Goal: Task Accomplishment & Management: Use online tool/utility

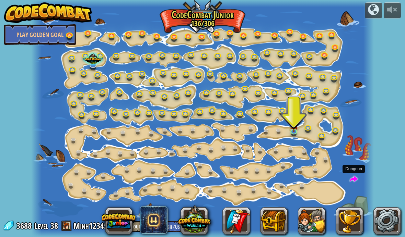
click at [354, 182] on span at bounding box center [353, 180] width 8 height 8
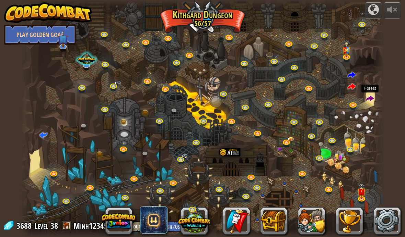
click at [372, 101] on span at bounding box center [369, 99] width 8 height 8
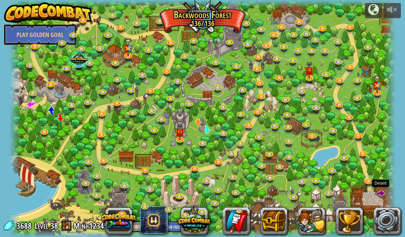
click at [376, 198] on span at bounding box center [380, 194] width 8 height 8
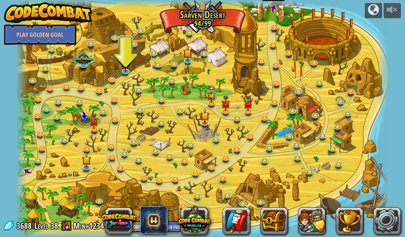
click at [275, 12] on span at bounding box center [273, 9] width 10 height 10
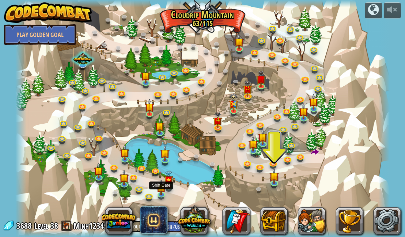
click at [161, 188] on img at bounding box center [161, 188] width 9 height 16
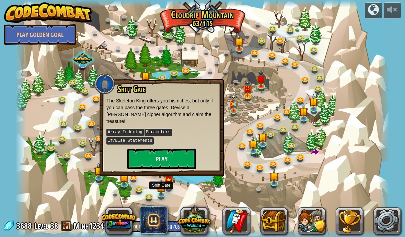
click at [173, 151] on button "Play" at bounding box center [161, 159] width 69 height 21
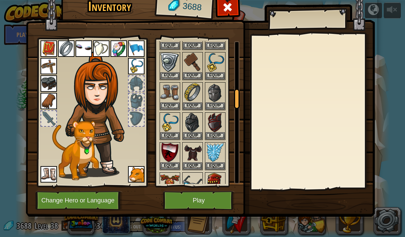
scroll to position [397, 0]
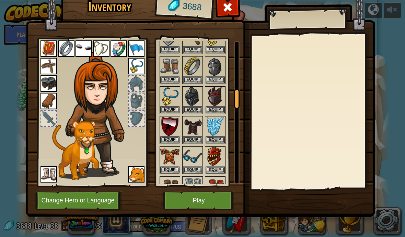
click at [103, 202] on button "Change Hero or Language" at bounding box center [78, 200] width 87 height 19
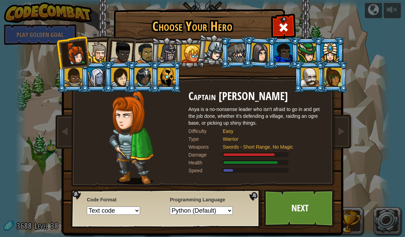
click at [278, 53] on div at bounding box center [283, 53] width 18 height 19
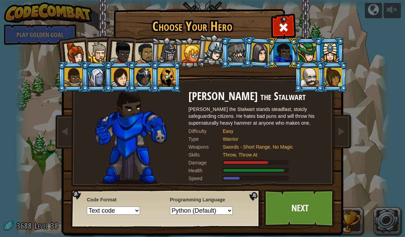
click at [305, 207] on link "Next" at bounding box center [300, 209] width 72 height 38
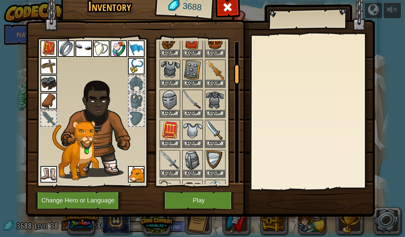
scroll to position [167, 0]
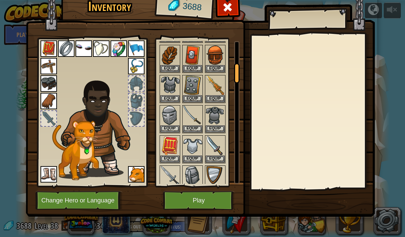
click at [216, 95] on button "Equip" at bounding box center [214, 98] width 19 height 7
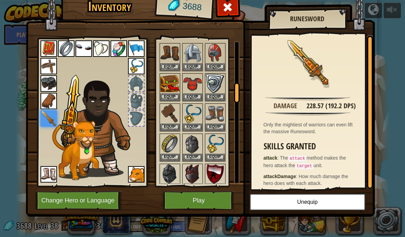
scroll to position [324, 0]
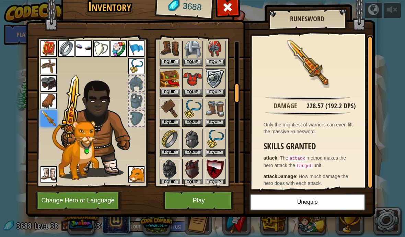
click at [169, 89] on button "Equip" at bounding box center [169, 92] width 19 height 7
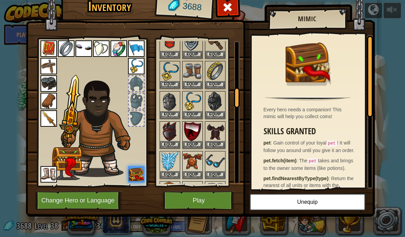
scroll to position [387, 0]
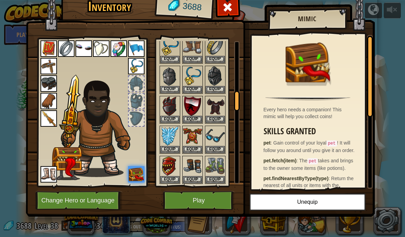
click at [192, 146] on button "Equip" at bounding box center [192, 149] width 19 height 7
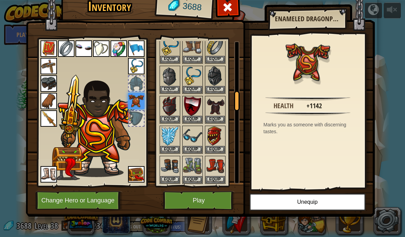
click at [171, 146] on button "Equip" at bounding box center [169, 149] width 19 height 7
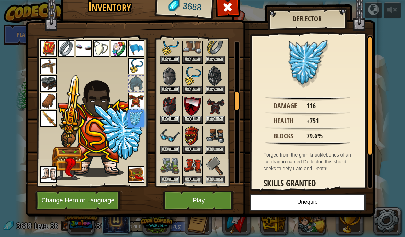
click at [170, 116] on button "Equip" at bounding box center [169, 119] width 19 height 7
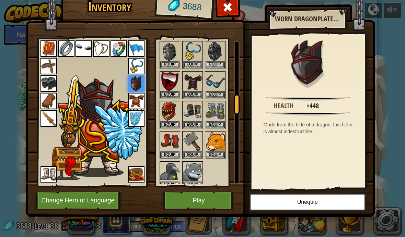
scroll to position [423, 0]
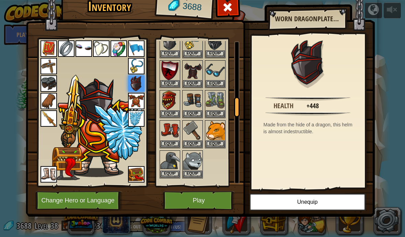
click at [164, 110] on button "Equip" at bounding box center [169, 113] width 19 height 7
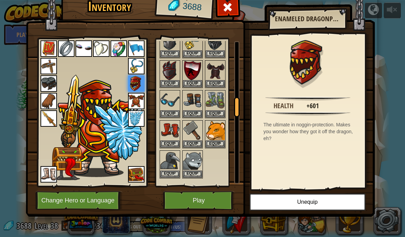
click at [195, 203] on button "Play" at bounding box center [199, 200] width 72 height 19
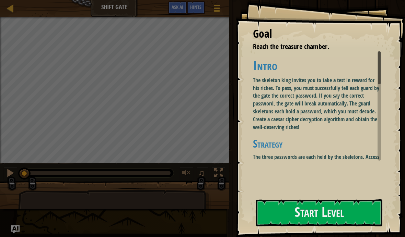
click at [286, 164] on code "enemy.password" at bounding box center [298, 165] width 44 height 7
click at [309, 212] on button "Start Level" at bounding box center [319, 213] width 126 height 27
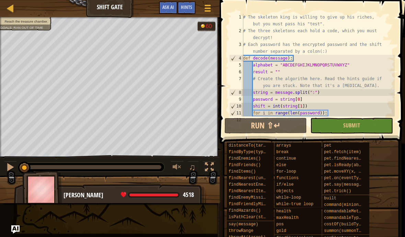
click at [279, 130] on button "Run ⇧↵" at bounding box center [265, 126] width 82 height 16
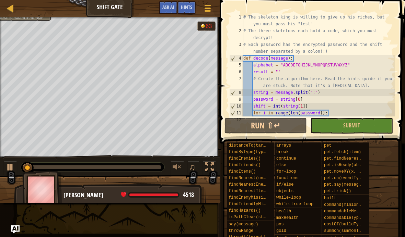
click at [170, 5] on span "Ask AI" at bounding box center [168, 7] width 12 height 7
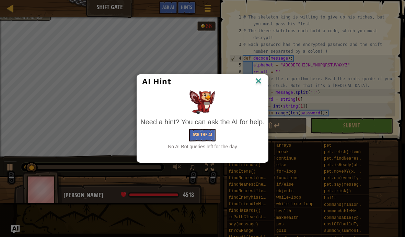
click at [261, 77] on img at bounding box center [258, 81] width 9 height 10
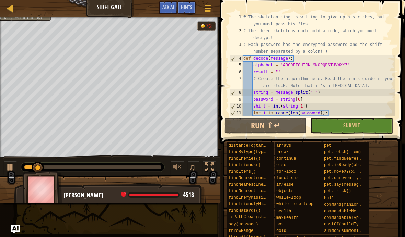
click at [268, 127] on button "Run ⇧↵" at bounding box center [265, 126] width 82 height 16
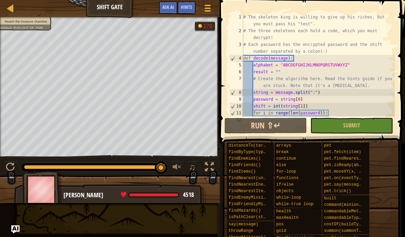
click at [171, 9] on span "Ask AI" at bounding box center [168, 7] width 12 height 7
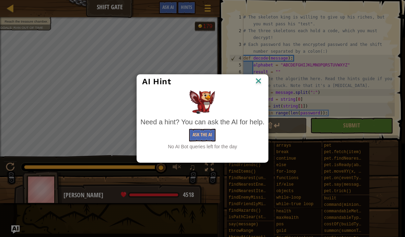
click at [263, 76] on div "AI Hint" at bounding box center [202, 82] width 131 height 14
click at [258, 81] on img at bounding box center [258, 81] width 9 height 10
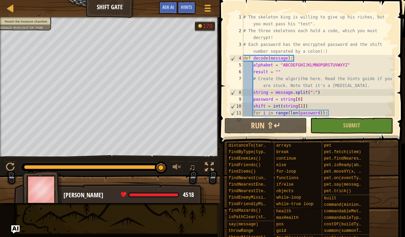
click at [294, 125] on button "Run ⇧↵" at bounding box center [265, 126] width 82 height 16
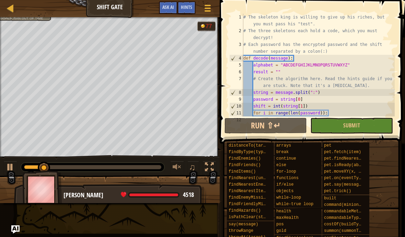
click at [273, 127] on button "Run ⇧↵" at bounding box center [265, 126] width 82 height 16
click at [159, 8] on button "Ask AI" at bounding box center [168, 7] width 19 height 13
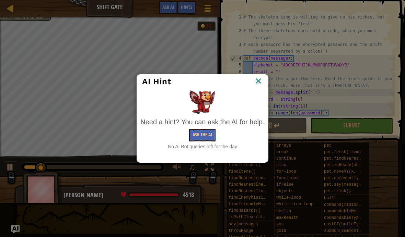
click at [260, 79] on img at bounding box center [258, 81] width 9 height 10
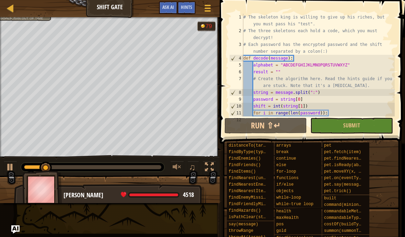
click at [257, 127] on button "Run ⇧↵" at bounding box center [265, 126] width 82 height 16
click at [162, 10] on span "Ask AI" at bounding box center [168, 7] width 12 height 7
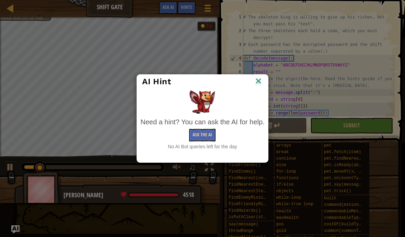
click at [259, 80] on img at bounding box center [258, 81] width 9 height 10
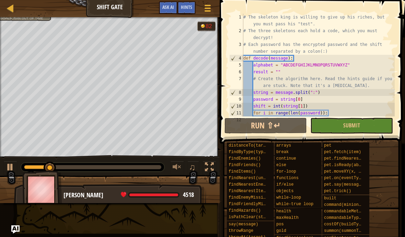
click at [272, 119] on button "Run ⇧↵" at bounding box center [265, 126] width 82 height 16
click at [201, 10] on button "Game Menu" at bounding box center [207, 9] width 17 height 16
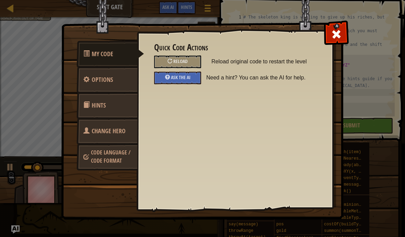
click at [171, 74] on div "Ask the AI" at bounding box center [177, 78] width 47 height 13
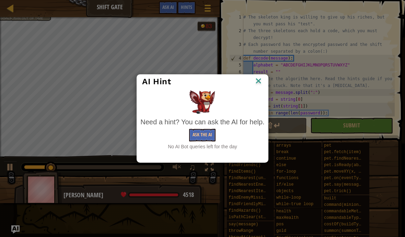
click at [263, 81] on img at bounding box center [258, 81] width 9 height 10
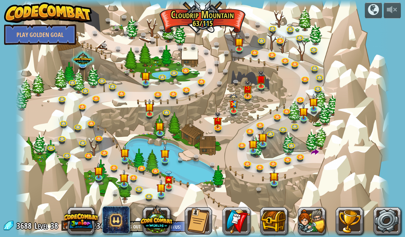
click at [220, 127] on img at bounding box center [217, 120] width 9 height 16
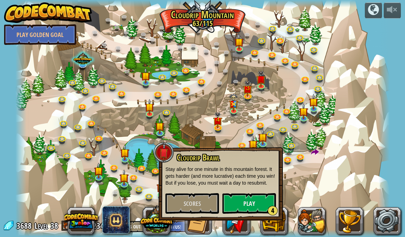
click at [189, 126] on div at bounding box center [202, 118] width 374 height 237
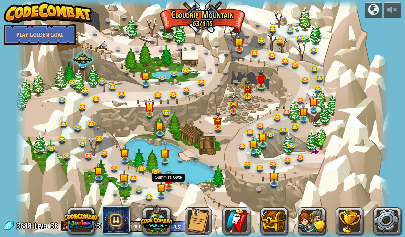
click at [171, 181] on img at bounding box center [168, 179] width 9 height 16
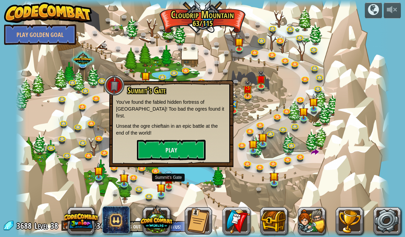
click at [163, 191] on img at bounding box center [161, 188] width 9 height 16
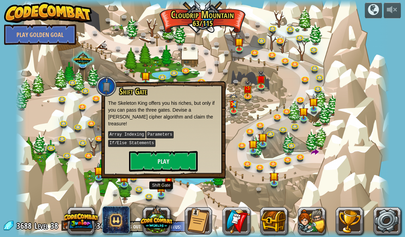
click at [184, 156] on button "Play" at bounding box center [163, 161] width 69 height 21
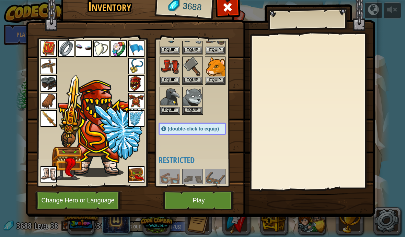
scroll to position [494, 0]
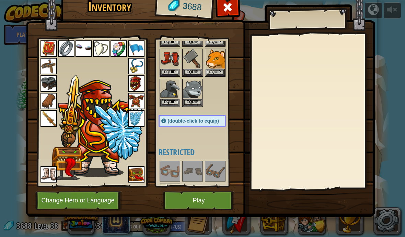
click at [204, 205] on button "Play" at bounding box center [199, 200] width 72 height 19
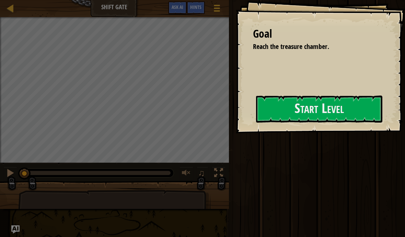
click at [256, 123] on button "Start Level" at bounding box center [319, 109] width 126 height 27
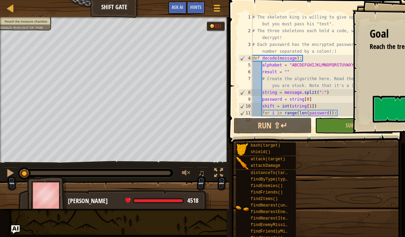
click at [181, 5] on span "Ask AI" at bounding box center [177, 7] width 12 height 7
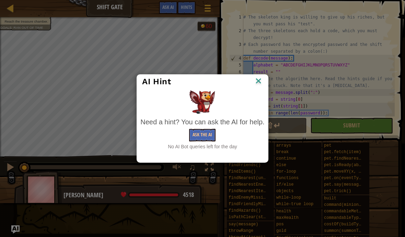
click at [257, 79] on img at bounding box center [258, 81] width 9 height 10
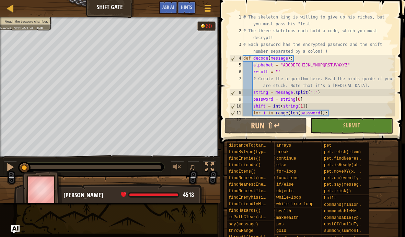
click at [276, 126] on button "Run ⇧↵" at bounding box center [265, 126] width 82 height 16
click at [167, 7] on span "Ask AI" at bounding box center [168, 7] width 12 height 7
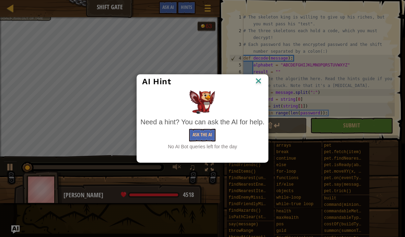
click at [259, 82] on img at bounding box center [258, 81] width 9 height 10
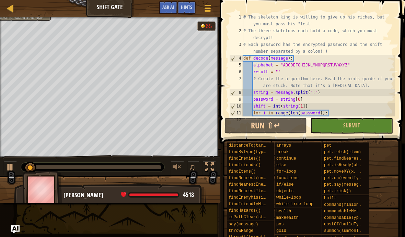
click at [263, 119] on button "Run ⇧↵" at bounding box center [265, 126] width 82 height 16
click at [272, 126] on button "Run ⇧↵" at bounding box center [265, 126] width 82 height 16
click at [167, 10] on span "Ask AI" at bounding box center [168, 7] width 12 height 7
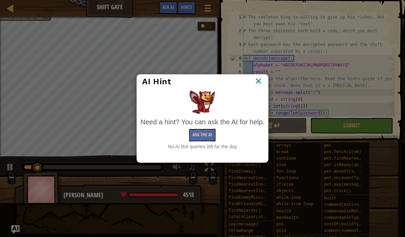
click at [260, 76] on img at bounding box center [258, 81] width 9 height 10
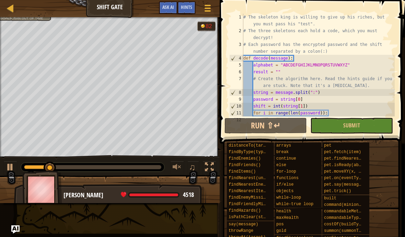
click at [272, 120] on button "Run ⇧↵" at bounding box center [265, 126] width 82 height 16
click at [174, 4] on button "Ask AI" at bounding box center [168, 7] width 19 height 13
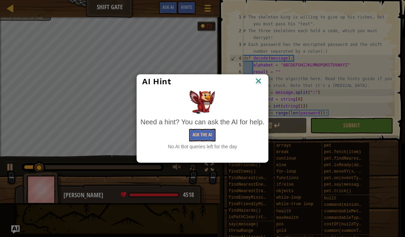
click at [258, 80] on img at bounding box center [258, 81] width 9 height 10
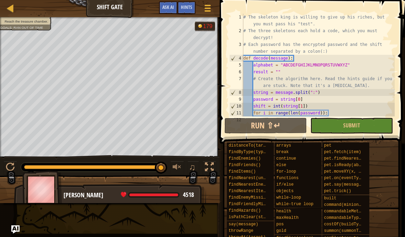
click at [291, 133] on button "Run ⇧↵" at bounding box center [265, 126] width 82 height 16
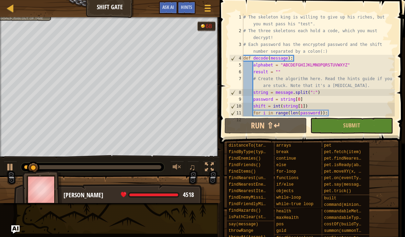
click at [177, 3] on button "Ask AI" at bounding box center [168, 7] width 19 height 13
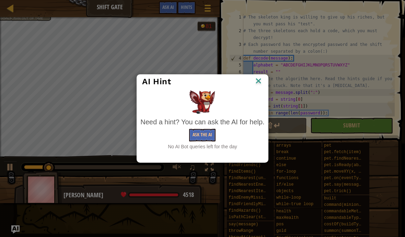
click at [262, 77] on img at bounding box center [258, 81] width 9 height 10
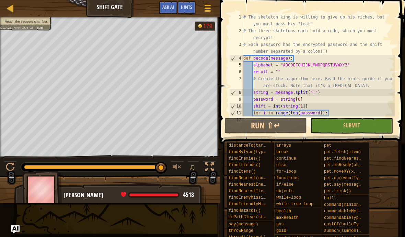
type textarea "for i in range(len(password)):"
click at [280, 123] on button "Run ⇧↵" at bounding box center [265, 126] width 82 height 16
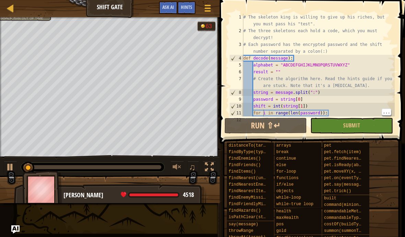
click at [164, 9] on span "Ask AI" at bounding box center [168, 7] width 12 height 7
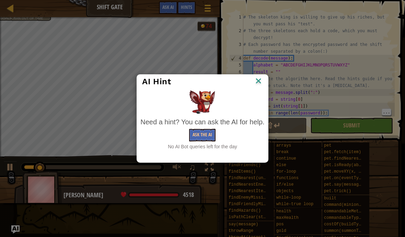
click at [259, 77] on img at bounding box center [258, 81] width 9 height 10
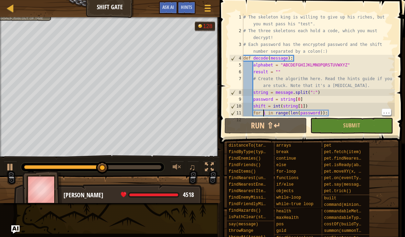
click at [267, 132] on button "Run ⇧↵" at bounding box center [265, 126] width 82 height 16
click at [171, 10] on span "Ask AI" at bounding box center [168, 7] width 12 height 7
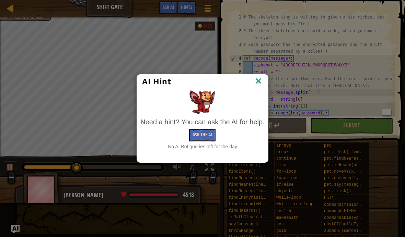
click at [258, 85] on img at bounding box center [258, 81] width 9 height 10
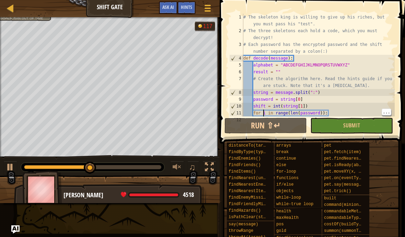
click at [266, 122] on button "Run ⇧↵" at bounding box center [265, 126] width 82 height 16
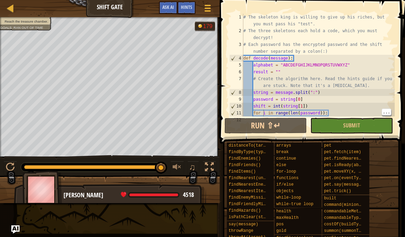
click at [168, 12] on button "Ask AI" at bounding box center [168, 7] width 19 height 13
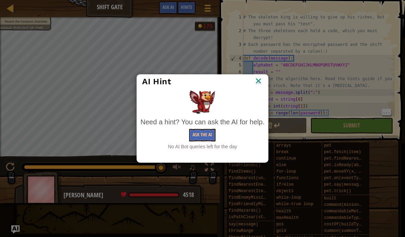
click at [259, 77] on img at bounding box center [258, 81] width 9 height 10
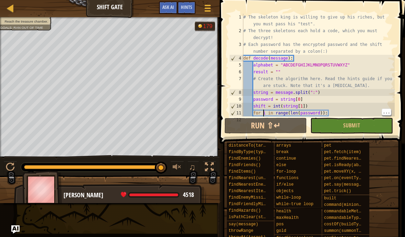
click at [275, 128] on button "Run ⇧↵" at bounding box center [265, 126] width 82 height 16
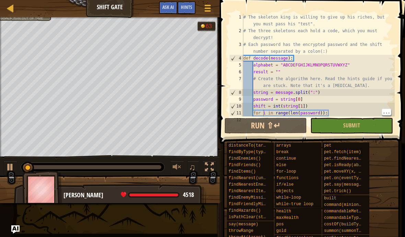
click at [163, 10] on span "Ask AI" at bounding box center [168, 7] width 12 height 7
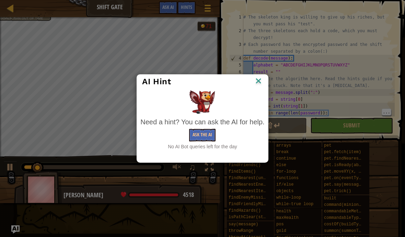
click at [263, 81] on img at bounding box center [258, 81] width 9 height 10
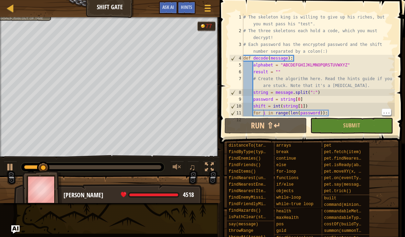
click at [279, 126] on button "Run ⇧↵" at bounding box center [265, 126] width 82 height 16
click at [208, 11] on span at bounding box center [207, 10] width 6 height 1
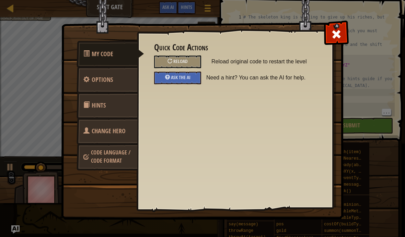
click at [341, 33] on span at bounding box center [335, 34] width 11 height 11
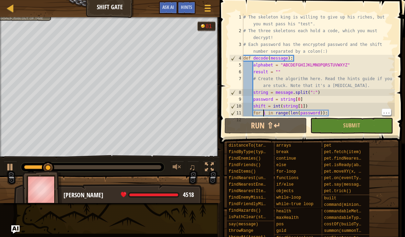
click at [293, 121] on button "Run ⇧↵" at bounding box center [265, 126] width 82 height 16
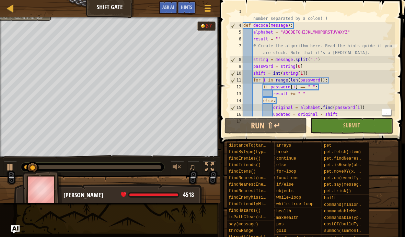
scroll to position [130, 0]
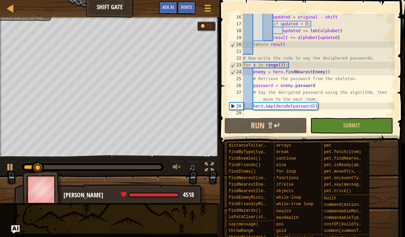
click at [290, 128] on button "Run ⇧↵" at bounding box center [265, 126] width 82 height 16
click at [281, 130] on button "Run ⇧↵" at bounding box center [265, 126] width 82 height 16
click at [177, 4] on button "Ask AI" at bounding box center [168, 7] width 19 height 13
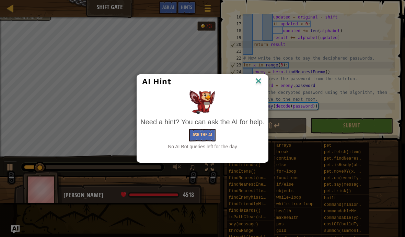
click at [262, 84] on img at bounding box center [258, 81] width 9 height 10
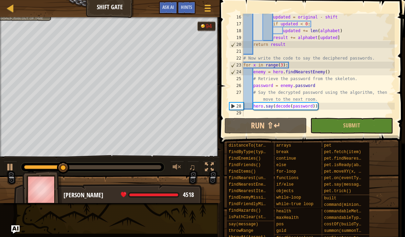
click at [173, 8] on span "Ask AI" at bounding box center [168, 7] width 12 height 7
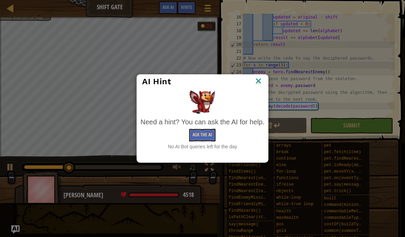
click at [258, 84] on img at bounding box center [258, 81] width 9 height 10
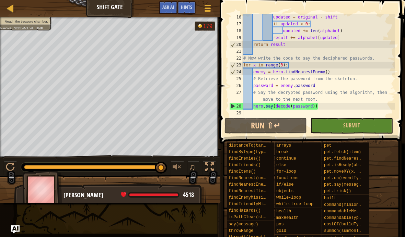
click at [290, 124] on button "Run ⇧↵" at bounding box center [265, 126] width 82 height 16
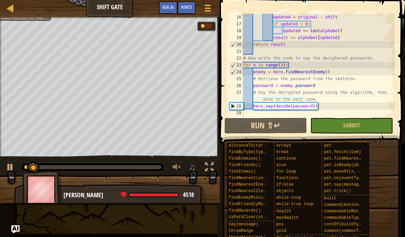
click at [289, 125] on button "Run ⇧↵" at bounding box center [265, 126] width 82 height 16
click at [164, 5] on span "Ask AI" at bounding box center [168, 7] width 12 height 7
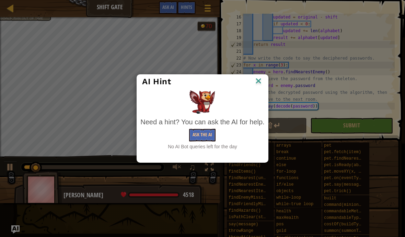
click at [258, 77] on img at bounding box center [258, 81] width 9 height 10
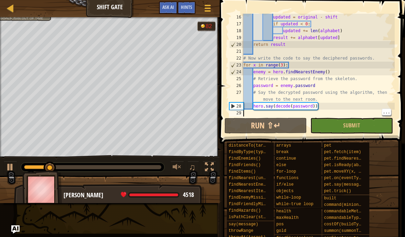
click at [283, 125] on button "Run ⇧↵" at bounding box center [265, 126] width 82 height 16
click at [170, 11] on button "Ask AI" at bounding box center [168, 7] width 19 height 13
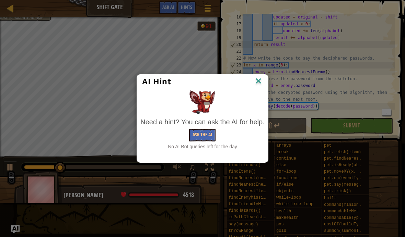
click at [255, 77] on img at bounding box center [258, 81] width 9 height 10
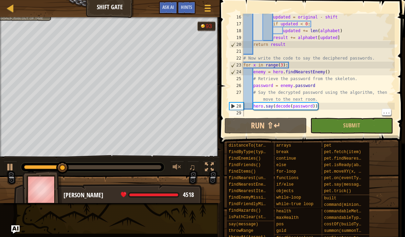
click at [285, 127] on button "Run ⇧↵" at bounding box center [265, 126] width 82 height 16
click at [284, 121] on button "Run ⇧↵" at bounding box center [265, 126] width 82 height 16
click at [165, 11] on button "Ask AI" at bounding box center [168, 7] width 19 height 13
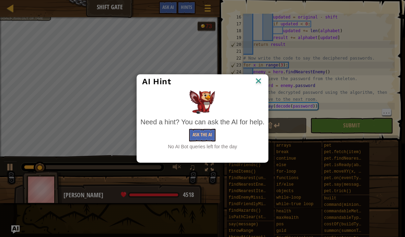
click at [261, 77] on img at bounding box center [258, 81] width 9 height 10
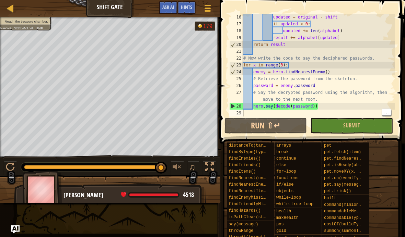
click at [166, 5] on span "Ask AI" at bounding box center [168, 7] width 12 height 7
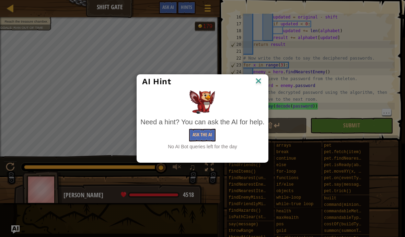
click at [262, 84] on img at bounding box center [258, 81] width 9 height 10
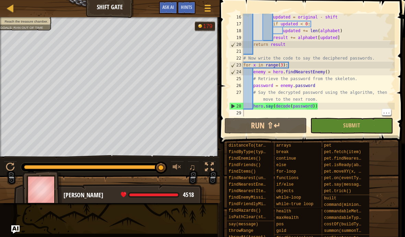
click at [299, 130] on button "Run ⇧↵" at bounding box center [265, 126] width 82 height 16
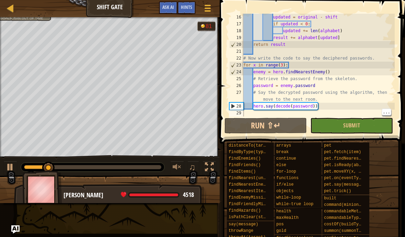
scroll to position [0, 0]
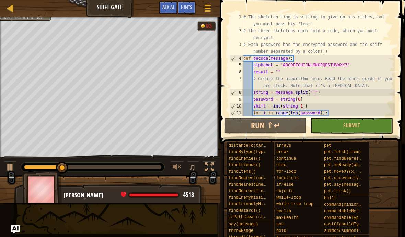
click at [200, 7] on button "Game Menu" at bounding box center [207, 9] width 17 height 16
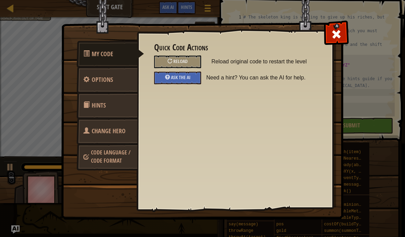
click at [186, 82] on div "Ask the AI" at bounding box center [177, 78] width 47 height 13
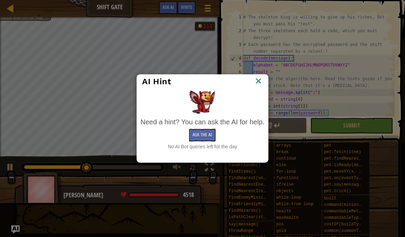
click at [258, 77] on img at bounding box center [258, 81] width 9 height 10
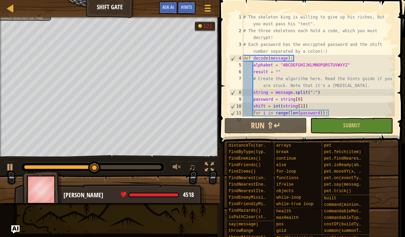
click at [275, 126] on button "Run ⇧↵" at bounding box center [265, 126] width 82 height 16
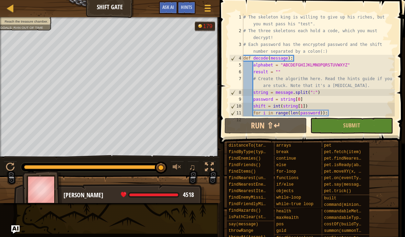
click at [276, 133] on button "Run ⇧↵" at bounding box center [265, 126] width 82 height 16
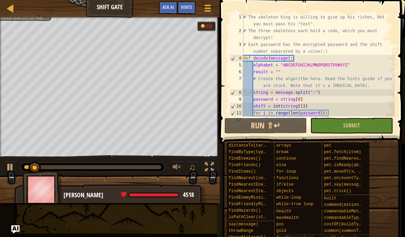
click at [168, 5] on span "Ask AI" at bounding box center [168, 7] width 12 height 7
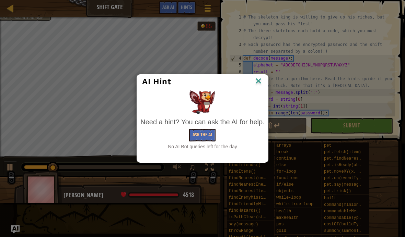
click at [258, 80] on img at bounding box center [258, 81] width 9 height 10
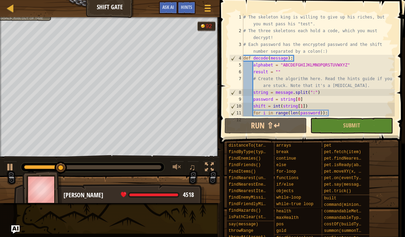
click at [294, 126] on button "Run ⇧↵" at bounding box center [265, 126] width 82 height 16
click at [278, 122] on button "Run ⇧↵" at bounding box center [265, 126] width 82 height 16
click at [162, 5] on span "Ask AI" at bounding box center [168, 7] width 12 height 7
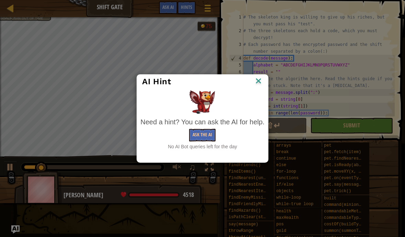
click at [269, 78] on div "AI Hint Need a hint? You can ask the AI for help. Ask the AI No AI Bot queries …" at bounding box center [202, 118] width 405 height 237
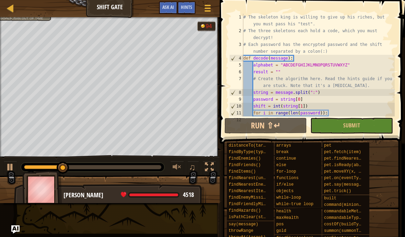
click at [270, 126] on button "Run ⇧↵" at bounding box center [265, 126] width 82 height 16
click at [159, 12] on button "Ask AI" at bounding box center [168, 7] width 19 height 13
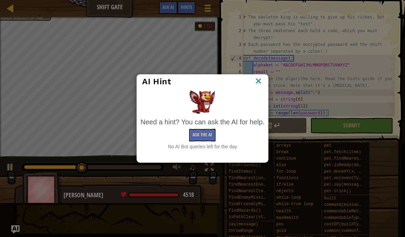
click at [260, 82] on img at bounding box center [258, 81] width 9 height 10
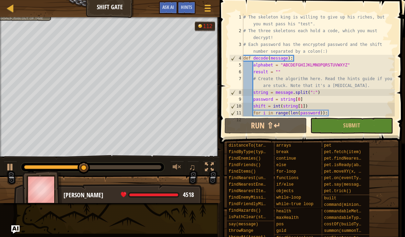
click at [283, 127] on button "Run ⇧↵" at bounding box center [265, 126] width 82 height 16
click at [292, 127] on button "Run ⇧↵" at bounding box center [265, 126] width 82 height 16
click at [292, 138] on span at bounding box center [311, 236] width 180 height 203
click at [286, 124] on button "Run ⇧↵" at bounding box center [265, 126] width 82 height 16
click at [291, 123] on button "Run ⇧↵" at bounding box center [265, 126] width 82 height 16
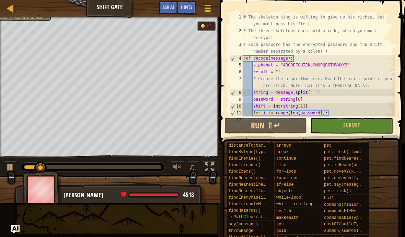
click at [282, 124] on button "Run ⇧↵" at bounding box center [265, 126] width 82 height 16
click at [290, 129] on button "Run ⇧↵" at bounding box center [265, 126] width 82 height 16
click at [160, 13] on button "Ask AI" at bounding box center [168, 7] width 19 height 13
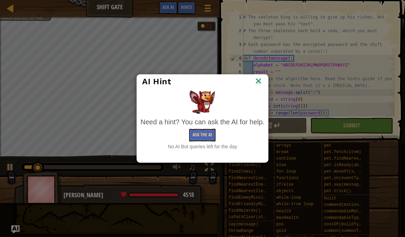
click at [257, 80] on img at bounding box center [258, 81] width 9 height 10
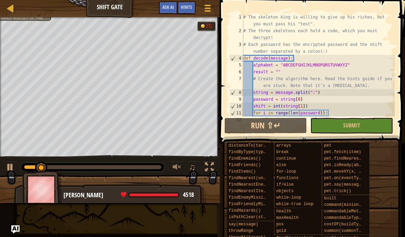
click at [300, 126] on button "Run ⇧↵" at bounding box center [265, 126] width 82 height 16
click at [282, 129] on button "Run ⇧↵" at bounding box center [265, 126] width 82 height 16
click at [167, 10] on span "Ask AI" at bounding box center [168, 7] width 12 height 7
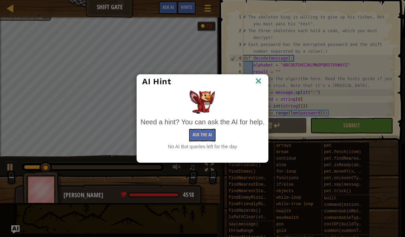
click at [257, 80] on img at bounding box center [258, 81] width 9 height 10
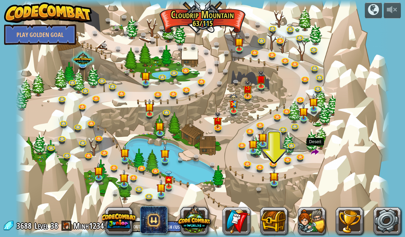
click at [314, 157] on span at bounding box center [315, 152] width 8 height 8
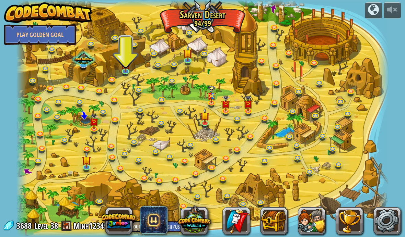
click at [269, 16] on div at bounding box center [202, 118] width 372 height 237
click at [278, 8] on span at bounding box center [273, 9] width 10 height 10
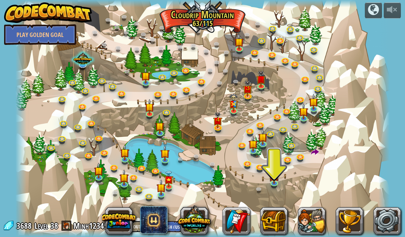
click at [162, 191] on img at bounding box center [161, 188] width 9 height 16
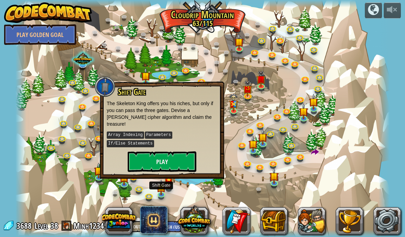
click at [127, 184] on img at bounding box center [123, 177] width 9 height 16
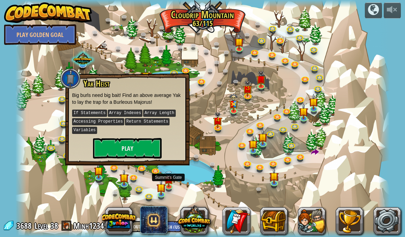
click at [171, 180] on img at bounding box center [168, 179] width 9 height 16
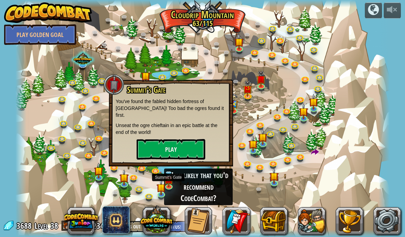
click at [191, 139] on button "Play" at bounding box center [170, 149] width 69 height 21
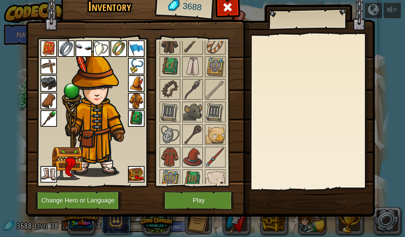
scroll to position [505, 0]
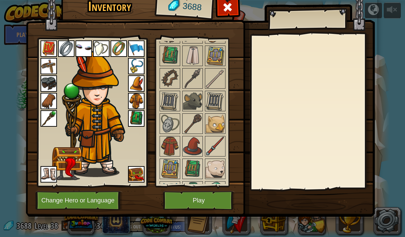
click at [198, 75] on img at bounding box center [192, 78] width 19 height 19
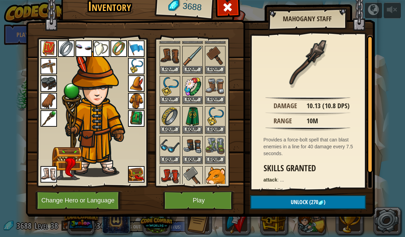
scroll to position [201, 0]
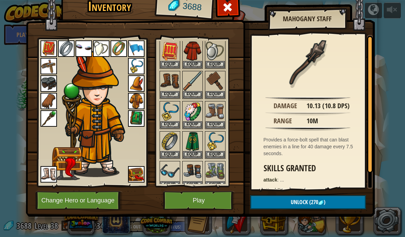
click at [109, 193] on button "Change Hero or Language" at bounding box center [78, 200] width 87 height 19
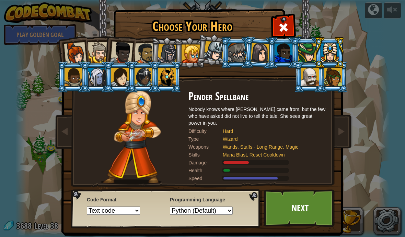
click at [282, 49] on div at bounding box center [283, 53] width 18 height 19
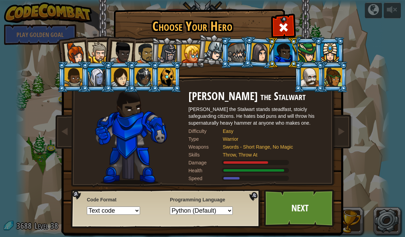
click at [296, 206] on link "Next" at bounding box center [300, 209] width 72 height 38
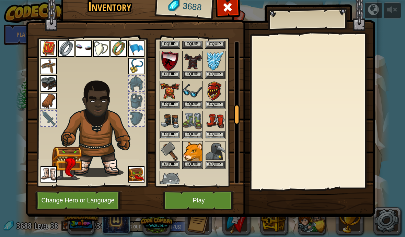
scroll to position [492, 0]
click at [218, 101] on button "Equip" at bounding box center [214, 104] width 19 height 7
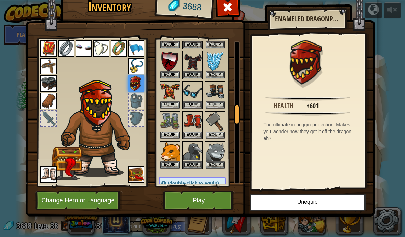
click at [172, 101] on button "Equip" at bounding box center [169, 104] width 19 height 7
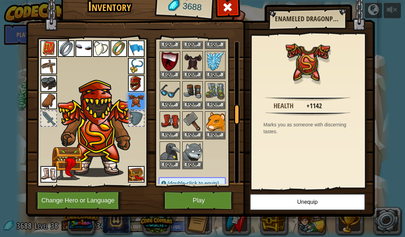
click at [217, 72] on button "Equip" at bounding box center [214, 74] width 19 height 7
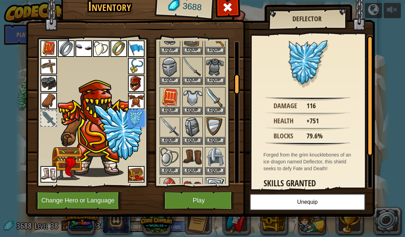
scroll to position [223, 0]
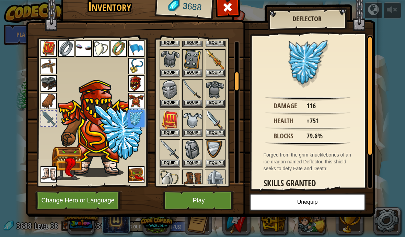
click at [219, 73] on button "Equip" at bounding box center [214, 73] width 19 height 7
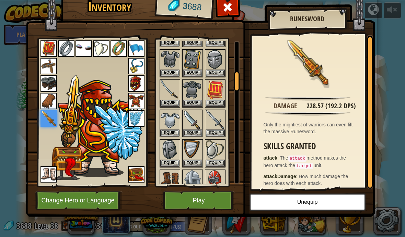
click at [197, 203] on button "Play" at bounding box center [199, 200] width 72 height 19
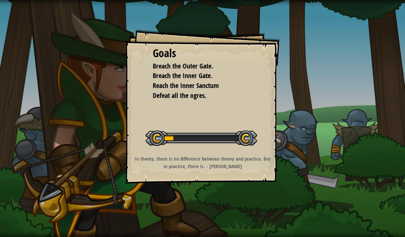
click at [240, 138] on div at bounding box center [200, 138] width 111 height 15
click at [249, 141] on div at bounding box center [200, 138] width 111 height 15
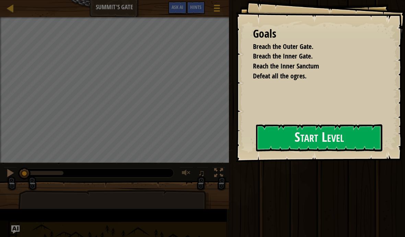
click at [256, 135] on button "Start Level" at bounding box center [319, 137] width 126 height 27
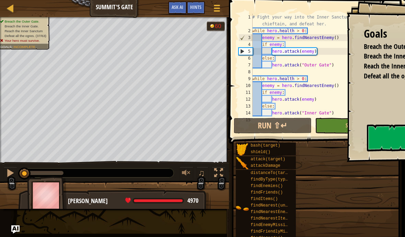
click at [185, 6] on button "Ask AI" at bounding box center [177, 7] width 19 height 13
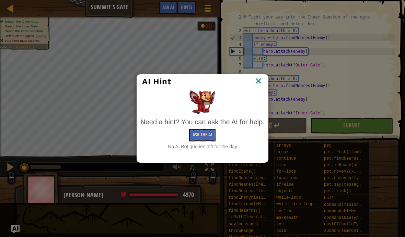
click at [259, 81] on img at bounding box center [258, 81] width 9 height 10
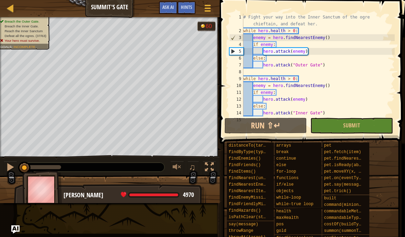
click at [298, 126] on button "Run ⇧↵" at bounding box center [265, 126] width 82 height 16
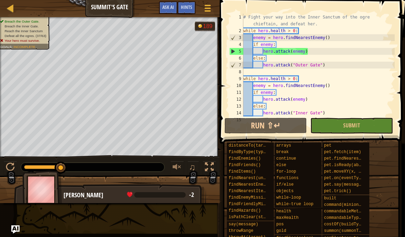
click at [278, 125] on button "Run ⇧↵" at bounding box center [265, 126] width 82 height 16
click at [166, 7] on span "Ask AI" at bounding box center [168, 7] width 12 height 7
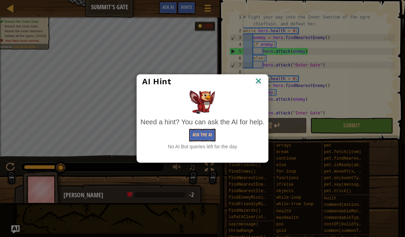
click at [263, 81] on img at bounding box center [258, 81] width 9 height 10
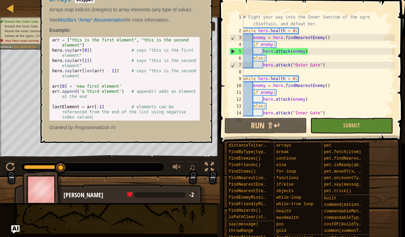
click at [286, 149] on div "break" at bounding box center [295, 152] width 43 height 7
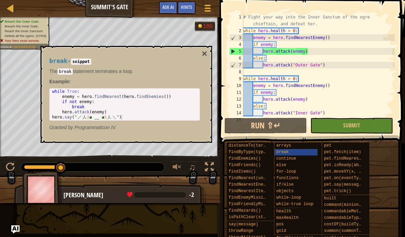
click at [295, 153] on div "break" at bounding box center [295, 152] width 43 height 7
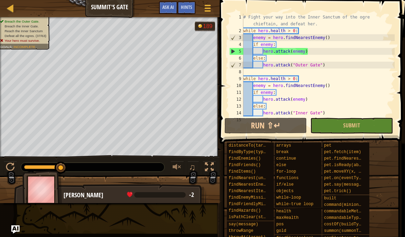
click at [282, 126] on button "Run ⇧↵" at bounding box center [265, 126] width 82 height 16
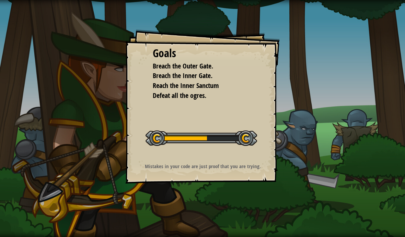
click at [266, 166] on div "Mistakes in your code are just proof that you are trying." at bounding box center [202, 166] width 137 height 7
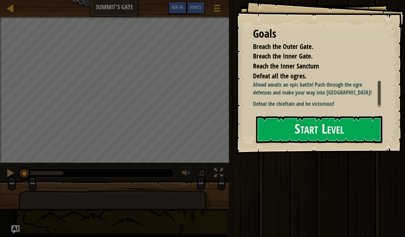
click at [315, 134] on button "Start Level" at bounding box center [319, 129] width 126 height 27
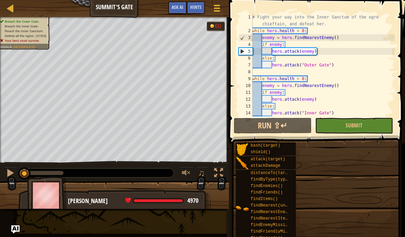
click at [297, 127] on button "Run ⇧↵" at bounding box center [272, 126] width 78 height 16
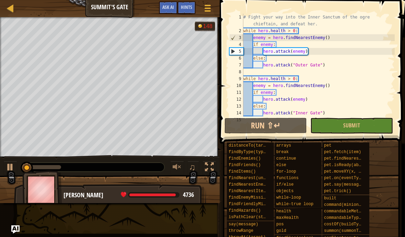
click at [289, 120] on button "Run ⇧↵" at bounding box center [265, 126] width 82 height 16
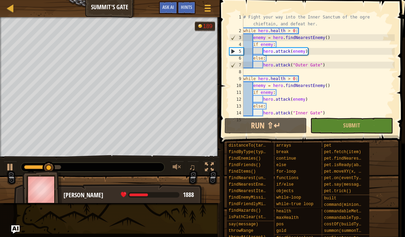
click at [281, 127] on button "Run ⇧↵" at bounding box center [265, 126] width 82 height 16
click at [287, 120] on button "Run ⇧↵" at bounding box center [265, 126] width 82 height 16
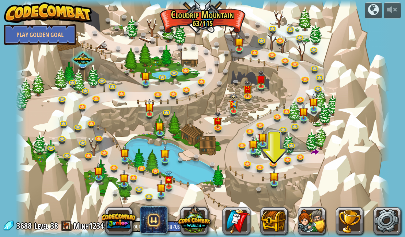
click at [160, 192] on img at bounding box center [161, 188] width 9 height 16
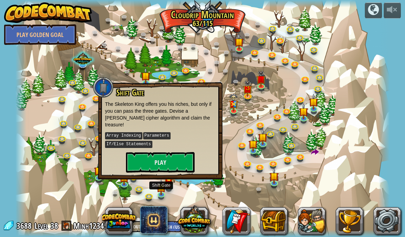
click at [182, 161] on button "Play" at bounding box center [160, 162] width 69 height 21
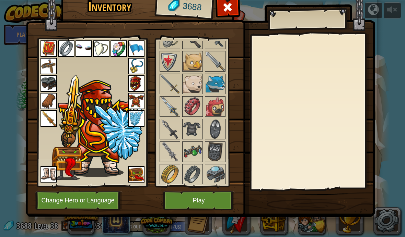
scroll to position [736, 0]
click at [196, 193] on button "Play" at bounding box center [199, 200] width 72 height 19
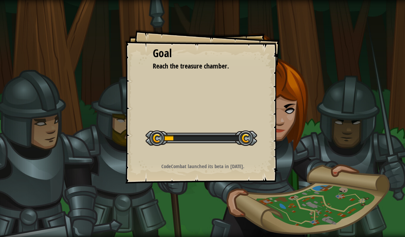
click at [216, 140] on div at bounding box center [200, 138] width 111 height 15
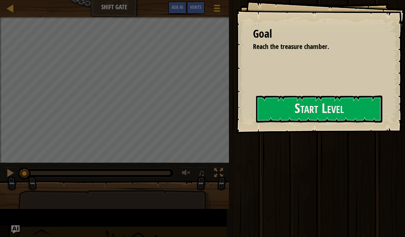
click at [256, 123] on button "Start Level" at bounding box center [319, 109] width 126 height 27
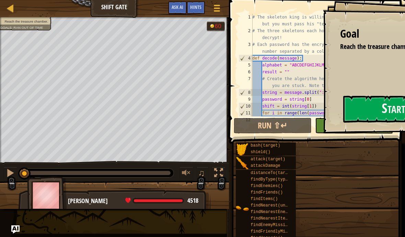
click at [176, 10] on span "Ask AI" at bounding box center [177, 7] width 12 height 7
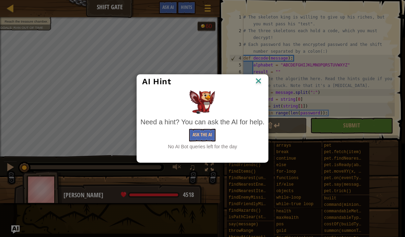
click at [258, 75] on div "AI Hint" at bounding box center [202, 82] width 131 height 14
click at [257, 80] on img at bounding box center [258, 81] width 9 height 10
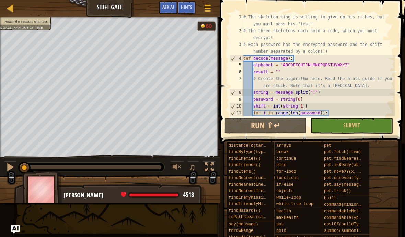
click at [287, 131] on button "Run ⇧↵" at bounding box center [265, 126] width 82 height 16
click at [275, 130] on button "Run ⇧↵" at bounding box center [265, 126] width 82 height 16
click at [286, 122] on button "Run ⇧↵" at bounding box center [265, 126] width 82 height 16
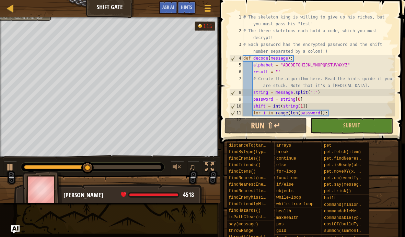
click at [283, 128] on button "Run ⇧↵" at bounding box center [265, 126] width 82 height 16
click at [286, 127] on button "Run ⇧↵" at bounding box center [265, 126] width 82 height 16
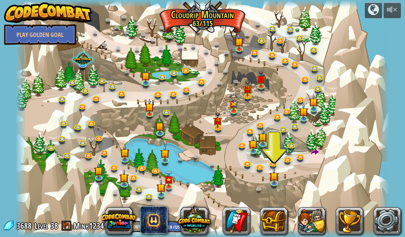
click at [165, 193] on img at bounding box center [161, 188] width 9 height 16
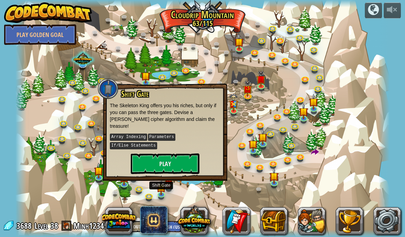
click at [181, 154] on button "Play" at bounding box center [165, 164] width 69 height 21
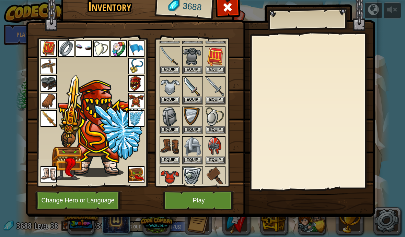
scroll to position [204, 0]
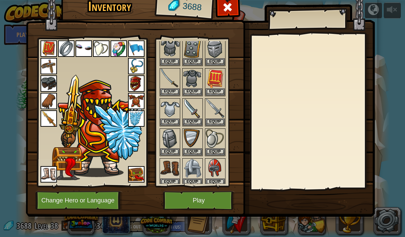
click at [190, 202] on button "Play" at bounding box center [199, 200] width 72 height 19
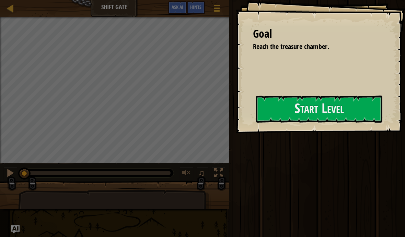
click at [256, 117] on button "Start Level" at bounding box center [319, 109] width 126 height 27
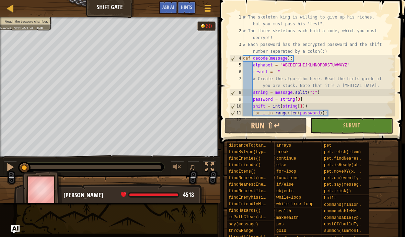
click at [205, 9] on div at bounding box center [207, 8] width 9 height 10
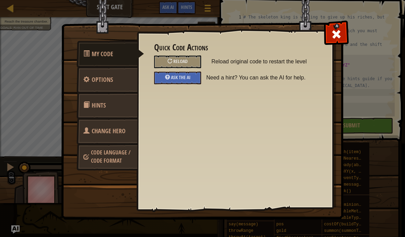
click at [186, 77] on span "Ask the AI" at bounding box center [181, 77] width 20 height 7
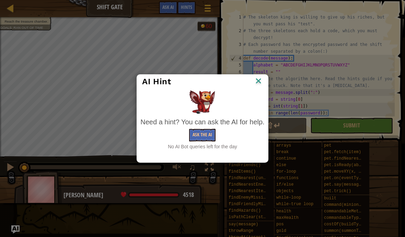
click at [263, 78] on img at bounding box center [258, 81] width 9 height 10
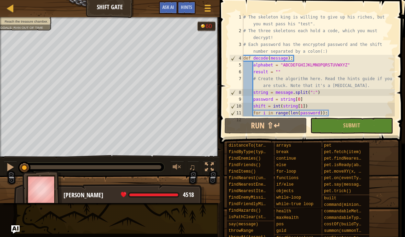
click at [11, 165] on div at bounding box center [10, 167] width 9 height 9
click at [297, 130] on button "Run ⇧↵" at bounding box center [265, 126] width 82 height 16
click at [172, 14] on button "Ask AI" at bounding box center [168, 7] width 19 height 13
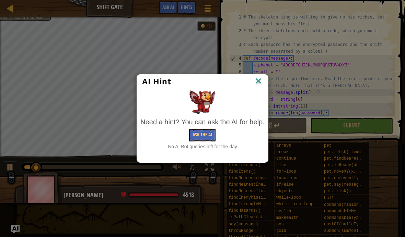
click at [262, 77] on img at bounding box center [258, 81] width 9 height 10
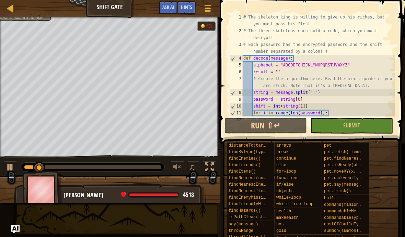
click at [281, 131] on button "Run ⇧↵" at bounding box center [265, 126] width 82 height 16
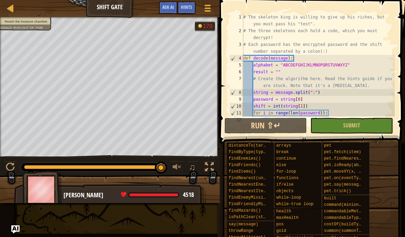
click at [239, 123] on button "Run ⇧↵" at bounding box center [265, 126] width 82 height 16
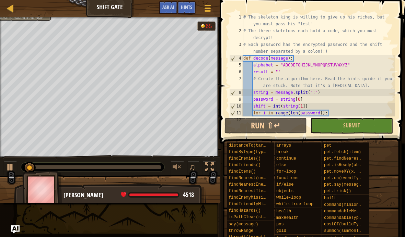
click at [171, 4] on span "Ask AI" at bounding box center [168, 7] width 12 height 7
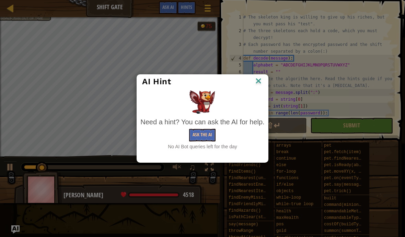
click at [260, 78] on img at bounding box center [258, 81] width 9 height 10
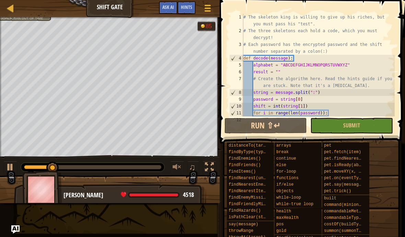
click at [283, 120] on button "Run ⇧↵" at bounding box center [265, 126] width 82 height 16
click at [171, 8] on span "Ask AI" at bounding box center [168, 7] width 12 height 7
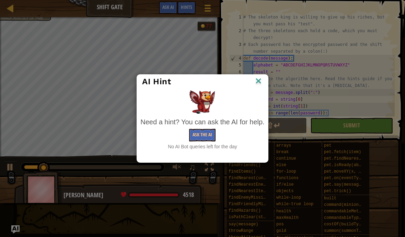
click at [260, 83] on img at bounding box center [258, 81] width 9 height 10
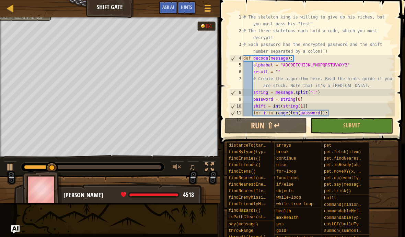
click at [295, 123] on button "Run ⇧↵" at bounding box center [265, 126] width 82 height 16
click at [288, 125] on button "Run ⇧↵" at bounding box center [265, 126] width 82 height 16
click at [286, 125] on button "Run ⇧↵" at bounding box center [265, 126] width 82 height 16
click at [169, 7] on span "Ask AI" at bounding box center [168, 7] width 12 height 7
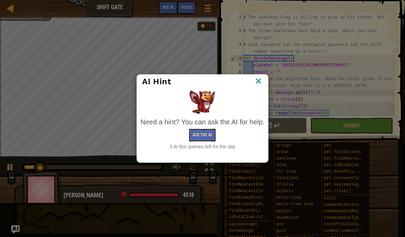
click at [261, 79] on img at bounding box center [258, 81] width 9 height 10
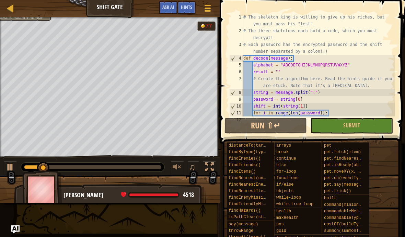
click at [210, 5] on span at bounding box center [207, 5] width 6 height 1
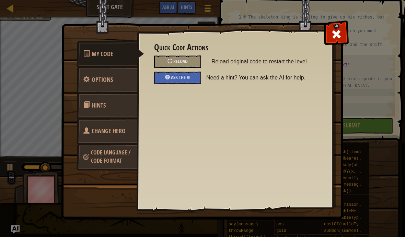
click at [191, 76] on div "Ask the AI" at bounding box center [177, 78] width 47 height 13
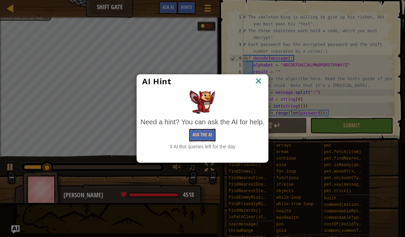
click at [208, 137] on button "Ask the AI" at bounding box center [202, 135] width 26 height 13
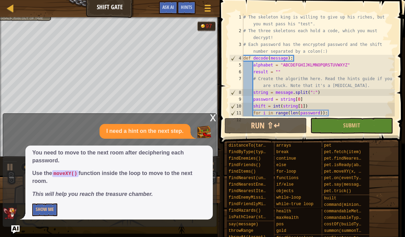
click at [42, 208] on button "Show Me" at bounding box center [44, 210] width 25 height 13
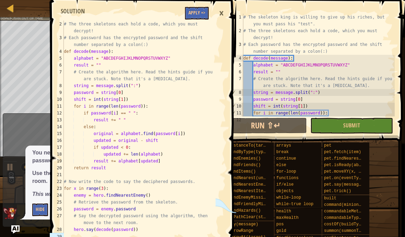
scroll to position [27, 0]
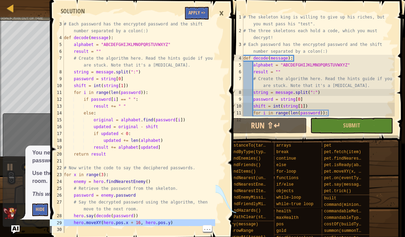
type textarea "hero.moveXY(hero.pos.x + 16, hero.pos.y)"
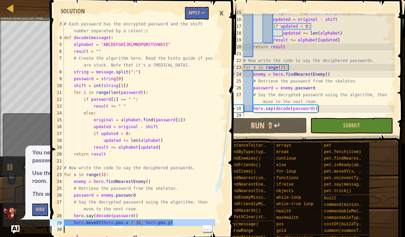
scroll to position [128, 0]
click at [256, 114] on div "original = alphabet . find ( password [ i ]) updated = original - shift if upda…" at bounding box center [318, 68] width 153 height 117
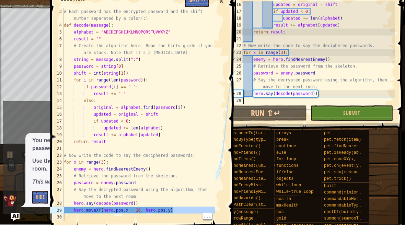
scroll to position [137, 0]
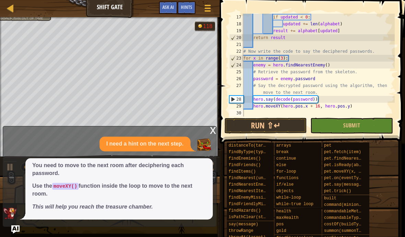
click at [291, 120] on button "Run ⇧↵" at bounding box center [265, 126] width 82 height 16
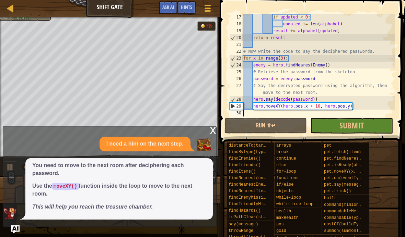
click at [15, 234] on img "Ask AI" at bounding box center [15, 230] width 8 height 8
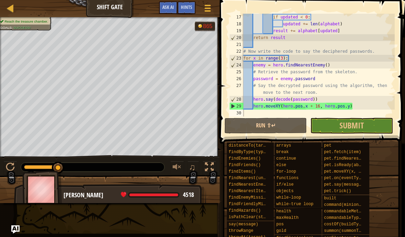
click at [371, 129] on button "Submit" at bounding box center [351, 126] width 82 height 16
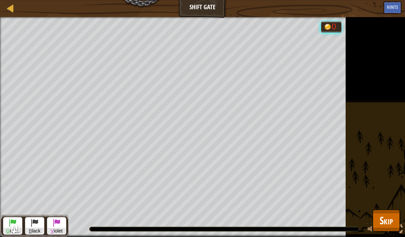
click at [384, 219] on span "Skip" at bounding box center [385, 221] width 13 height 14
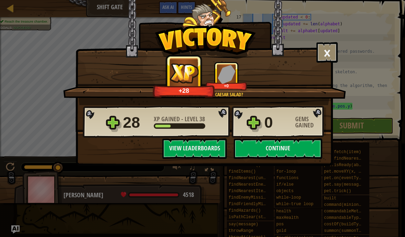
click at [296, 151] on button "Continue" at bounding box center [277, 149] width 88 height 21
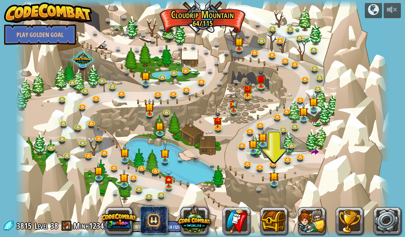
click at [126, 182] on img at bounding box center [123, 177] width 9 height 16
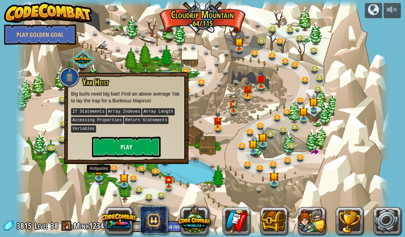
click at [98, 175] on img at bounding box center [98, 171] width 9 height 16
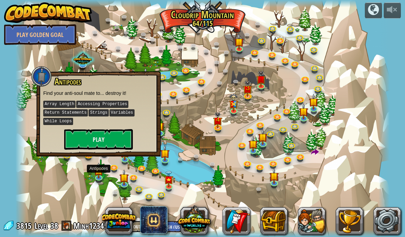
click at [121, 139] on button "Play" at bounding box center [98, 139] width 69 height 21
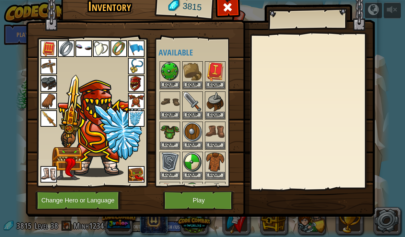
click at [195, 197] on button "Play" at bounding box center [199, 200] width 72 height 19
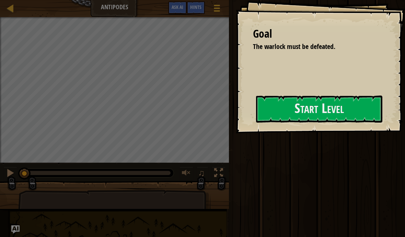
click at [256, 116] on button "Start Level" at bounding box center [319, 109] width 126 height 27
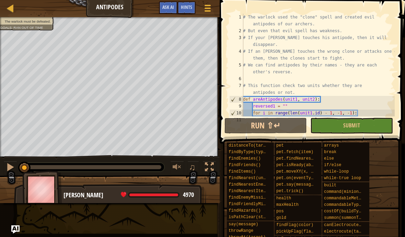
scroll to position [171, 0]
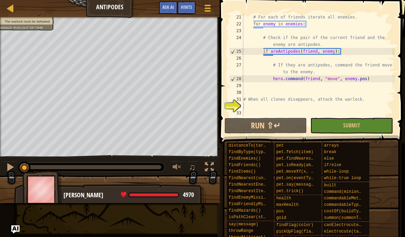
click at [273, 124] on button "Run ⇧↵" at bounding box center [265, 126] width 82 height 16
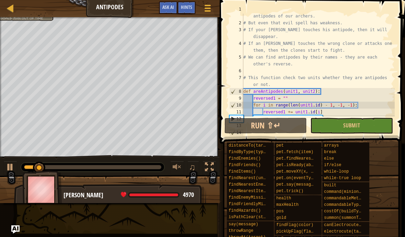
scroll to position [0, 0]
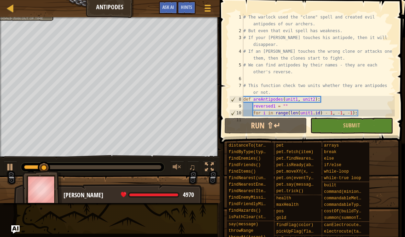
click at [208, 5] on span at bounding box center [207, 5] width 6 height 1
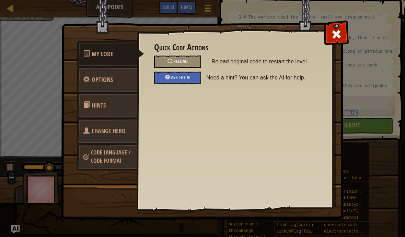
click at [191, 72] on div "Ask the AI" at bounding box center [177, 78] width 47 height 13
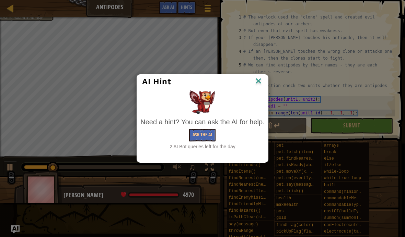
click at [205, 136] on button "Ask the AI" at bounding box center [202, 135] width 26 height 13
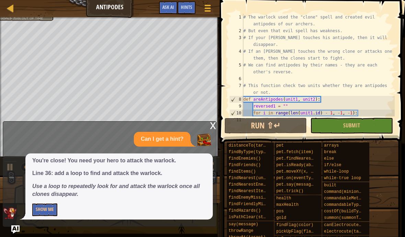
click at [49, 212] on button "Show Me" at bounding box center [44, 210] width 25 height 13
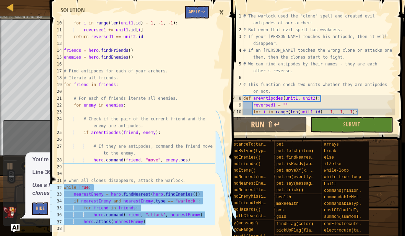
scroll to position [96, 0]
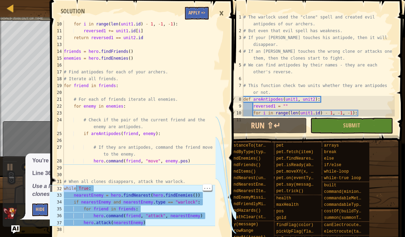
click at [64, 182] on div "31" at bounding box center [57, 181] width 14 height 7
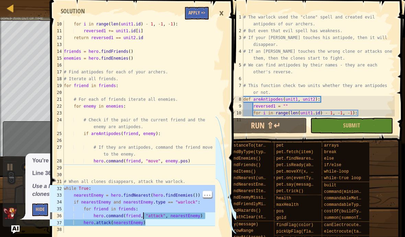
type textarea "hero.command(friend, "attack", nearestEnemy) hero.attack(nearestEnemy)"
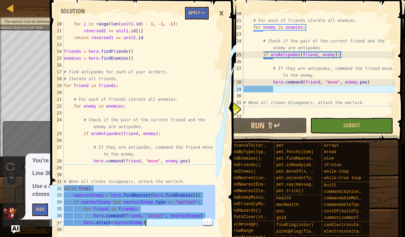
scroll to position [171, 0]
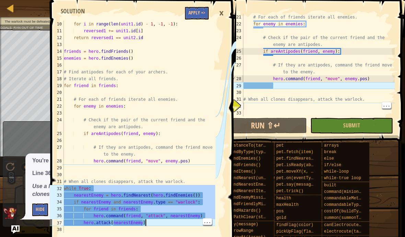
click at [263, 104] on div "# For each of friends iterate all enemies. for enemy in enemies : # Check if th…" at bounding box center [318, 72] width 153 height 117
paste textarea "hero.attack(nearestEnemy)"
type textarea "hero.attack(nearestEnemy)"
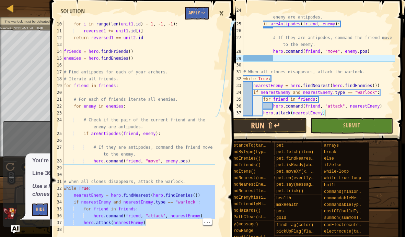
click at [293, 128] on button "Run ⇧↵" at bounding box center [265, 126] width 82 height 16
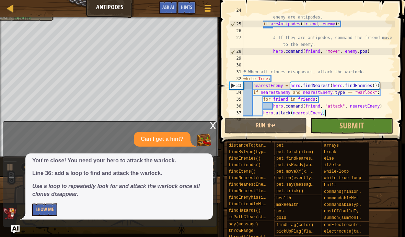
click at [12, 232] on img "Ask AI" at bounding box center [15, 230] width 8 height 8
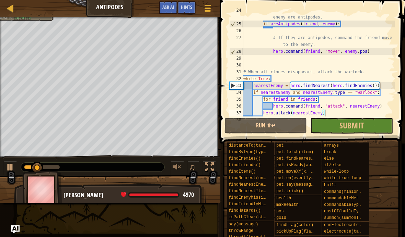
click at [14, 231] on img "Ask AI" at bounding box center [15, 230] width 8 height 8
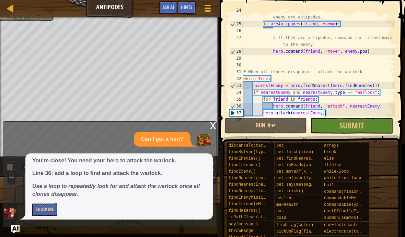
click at [18, 231] on img "Ask AI" at bounding box center [15, 230] width 8 height 8
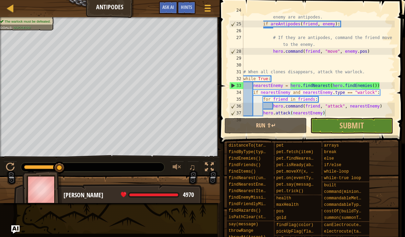
click at [368, 129] on button "Submit" at bounding box center [351, 126] width 82 height 16
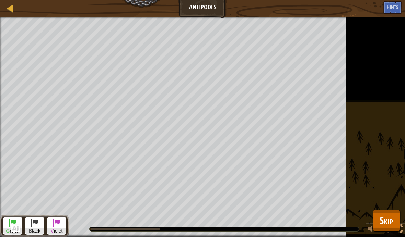
click at [381, 222] on span "Skip" at bounding box center [385, 221] width 13 height 14
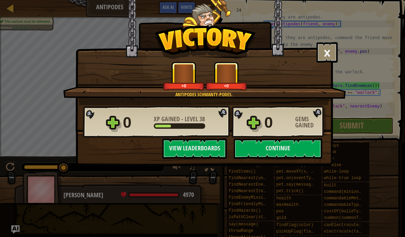
click at [298, 149] on button "Continue" at bounding box center [277, 149] width 88 height 21
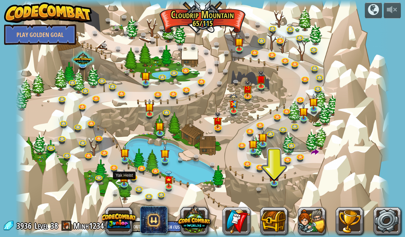
click at [123, 185] on link at bounding box center [125, 185] width 14 height 10
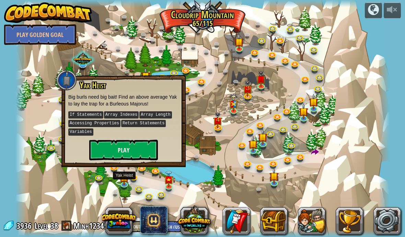
click at [143, 145] on button "Play" at bounding box center [123, 150] width 69 height 21
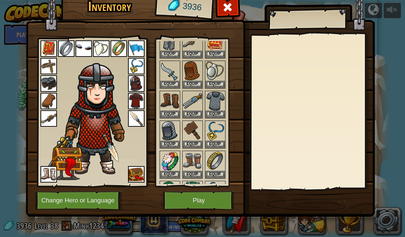
scroll to position [260, 0]
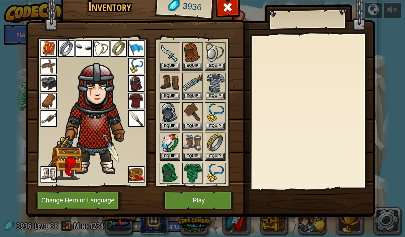
click at [204, 206] on button "Play" at bounding box center [199, 200] width 72 height 19
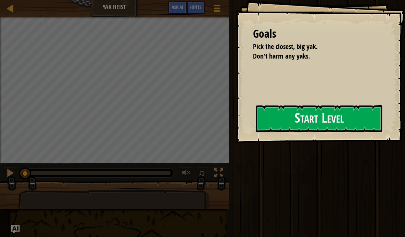
click at [256, 131] on button "Start Level" at bounding box center [319, 118] width 126 height 27
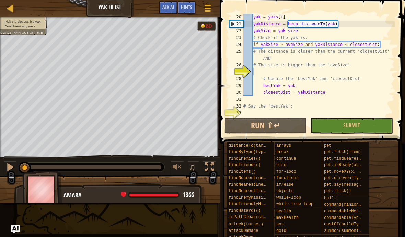
scroll to position [144, 0]
click at [269, 127] on button "Run ⇧↵" at bounding box center [265, 126] width 82 height 16
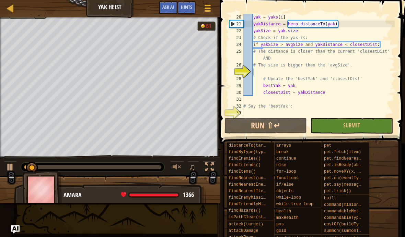
click at [206, 8] on span at bounding box center [207, 8] width 6 height 1
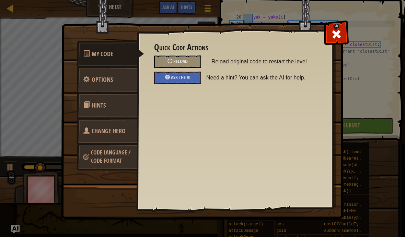
click at [189, 77] on span "Ask the AI" at bounding box center [181, 77] width 20 height 7
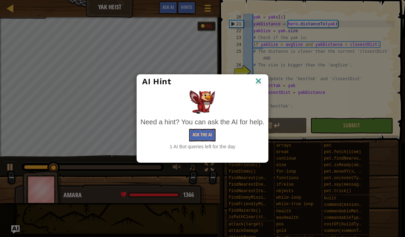
click at [202, 134] on button "Ask the AI" at bounding box center [202, 135] width 26 height 13
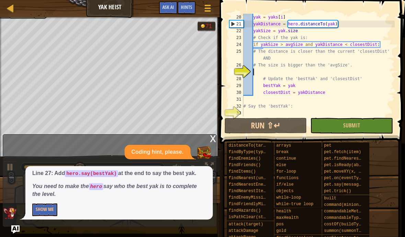
click at [41, 214] on button "Show Me" at bounding box center [44, 210] width 25 height 13
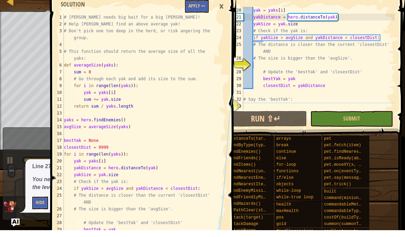
scroll to position [15, 0]
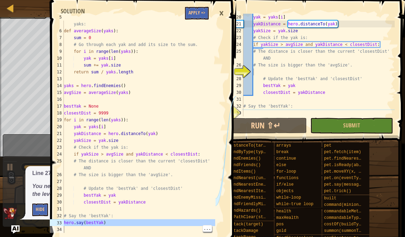
type textarea "hero.say(bestYak)"
click at [263, 113] on div "yak = yaks [ i ] yakDistance = hero . distanceTo ( yak ) yakSize = yak . size #…" at bounding box center [318, 72] width 153 height 117
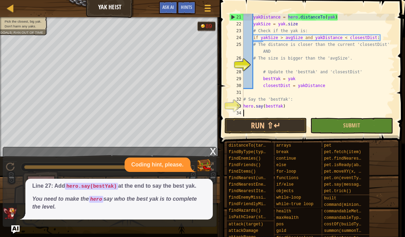
scroll to position [151, 0]
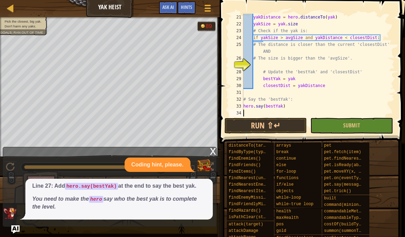
click at [288, 122] on button "Run ⇧↵" at bounding box center [265, 126] width 82 height 16
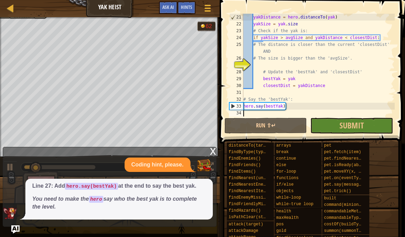
click at [16, 233] on img "Ask AI" at bounding box center [15, 230] width 8 height 8
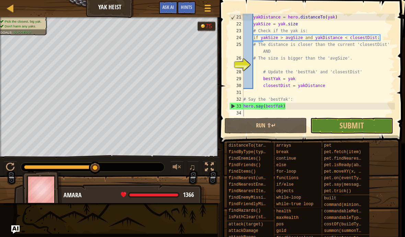
click at [375, 132] on button "Submit" at bounding box center [351, 126] width 82 height 16
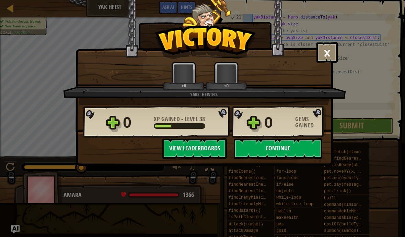
click at [301, 149] on button "Continue" at bounding box center [277, 149] width 88 height 21
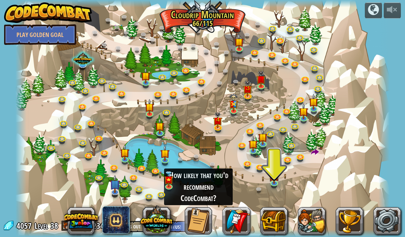
click at [118, 191] on img at bounding box center [115, 184] width 10 height 18
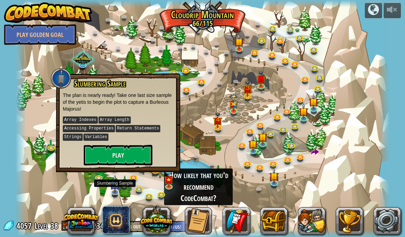
click at [141, 151] on button "Play" at bounding box center [118, 155] width 69 height 21
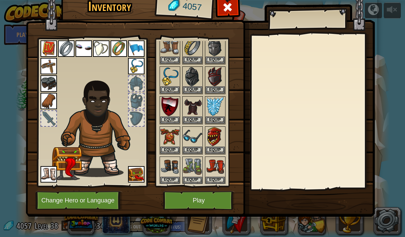
scroll to position [416, 0]
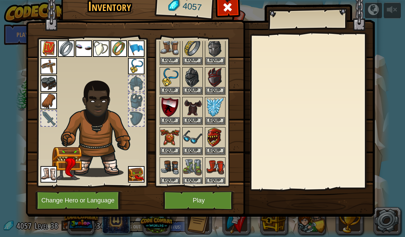
click at [223, 13] on span at bounding box center [227, 7] width 11 height 11
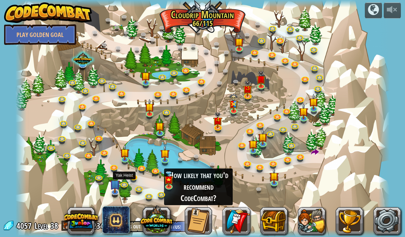
click at [120, 188] on link at bounding box center [125, 185] width 14 height 10
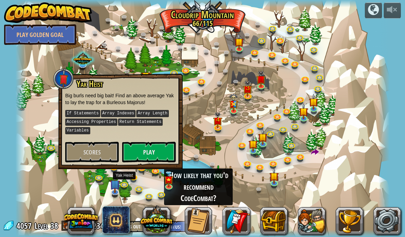
click at [164, 149] on button "Play" at bounding box center [148, 152] width 53 height 21
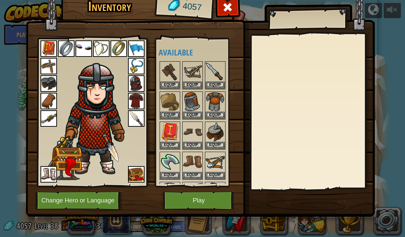
click at [227, 5] on span at bounding box center [227, 7] width 11 height 11
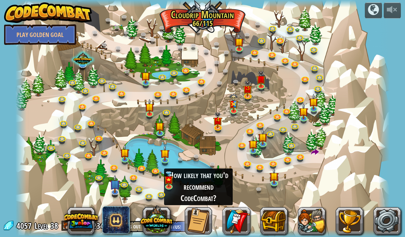
click at [113, 186] on img at bounding box center [115, 184] width 10 height 18
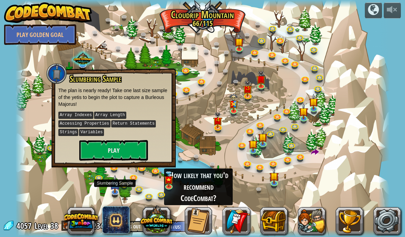
click at [135, 145] on button "Play" at bounding box center [113, 150] width 69 height 21
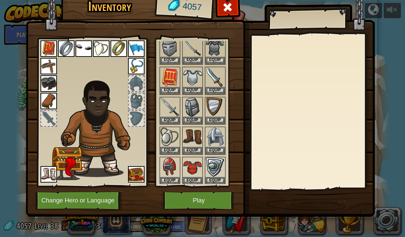
scroll to position [203, 0]
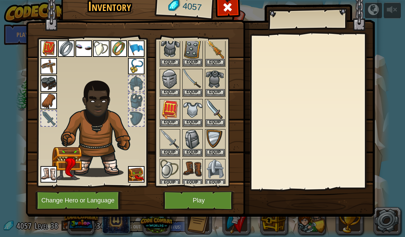
click at [217, 63] on button "Equip" at bounding box center [214, 62] width 19 height 7
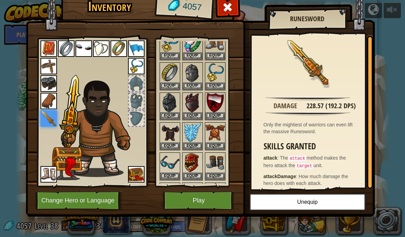
scroll to position [397, 0]
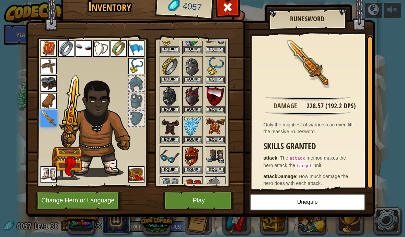
click at [218, 136] on button "Equip" at bounding box center [214, 139] width 19 height 7
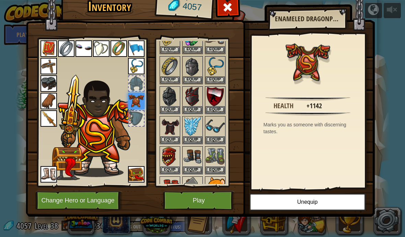
click at [171, 167] on button "Equip" at bounding box center [169, 170] width 19 height 7
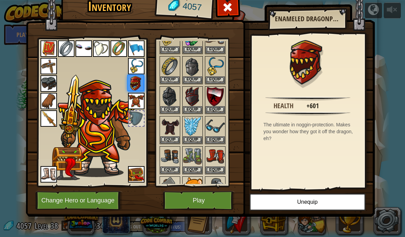
click at [192, 136] on button "Equip" at bounding box center [192, 139] width 19 height 7
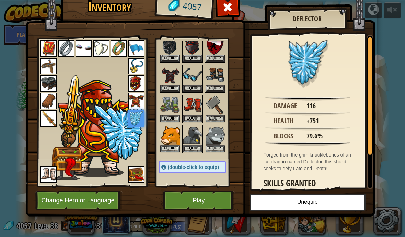
scroll to position [448, 0]
click at [202, 201] on button "Play" at bounding box center [199, 200] width 72 height 19
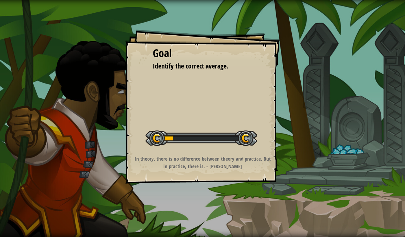
click at [217, 139] on div at bounding box center [200, 138] width 111 height 15
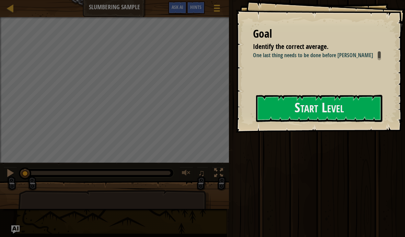
click at [309, 105] on button "Start Level" at bounding box center [319, 108] width 126 height 27
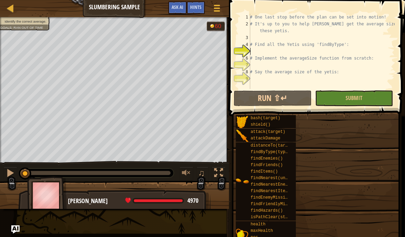
click at [179, 8] on span "Ask AI" at bounding box center [177, 7] width 12 height 7
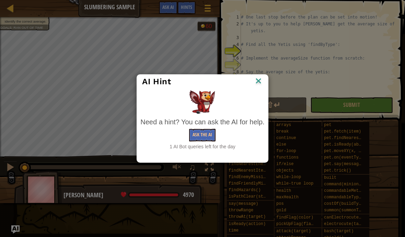
click at [203, 134] on button "Ask the AI" at bounding box center [202, 135] width 26 height 13
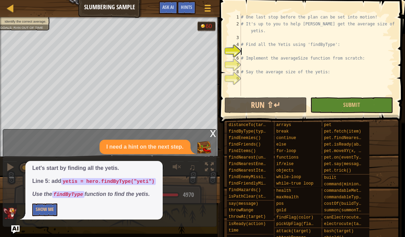
click at [43, 216] on button "Show Me" at bounding box center [44, 210] width 25 height 13
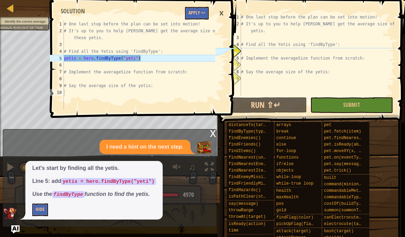
click at [46, 212] on button "Hide" at bounding box center [40, 210] width 16 height 13
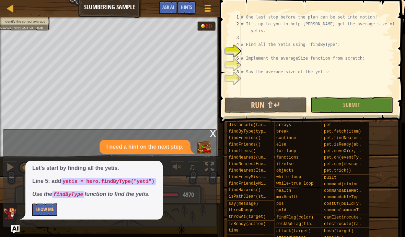
click at [48, 212] on button "Show Me" at bounding box center [44, 210] width 25 height 13
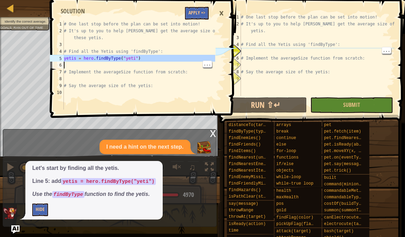
click at [264, 50] on div "# One last stop before the plan can be set into motion! # It's up to you to hel…" at bounding box center [316, 62] width 155 height 96
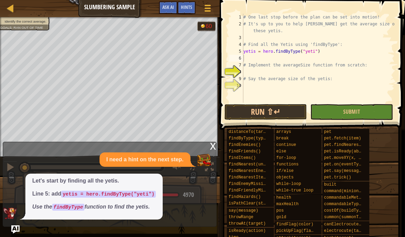
click at [299, 111] on button "Run ⇧↵" at bounding box center [265, 112] width 82 height 16
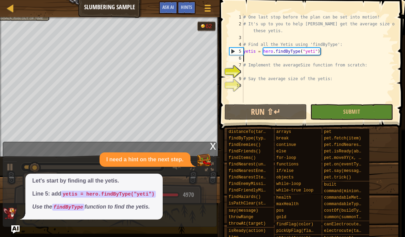
click at [9, 226] on div "x I need a hint on the next step. Let's start by finding all the yetis. Line 5:…" at bounding box center [110, 184] width 214 height 85
click at [19, 226] on img "Ask AI" at bounding box center [15, 230] width 8 height 8
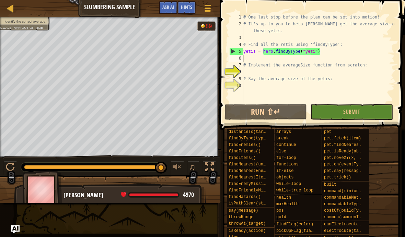
click at [159, 5] on button "Ask AI" at bounding box center [168, 7] width 19 height 13
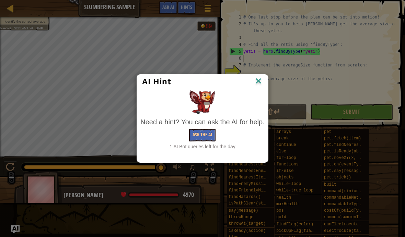
click at [207, 136] on button "Ask the AI" at bounding box center [202, 135] width 26 height 13
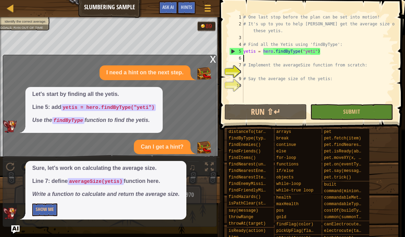
click at [48, 213] on button "Show Me" at bounding box center [44, 210] width 25 height 13
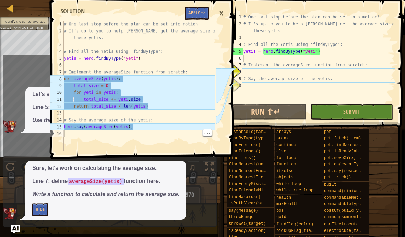
click at [65, 77] on div "# One last stop before the plan can be set into motion! # It's up to you to hel…" at bounding box center [138, 93] width 153 height 144
click at [62, 79] on div "8" at bounding box center [57, 78] width 14 height 7
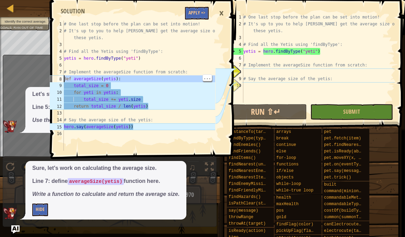
type textarea "def averageSize(yetis): total_size = 0"
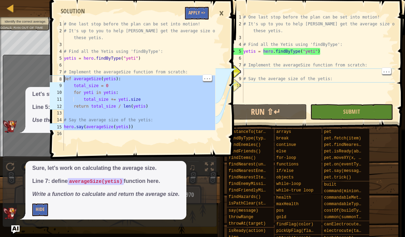
click at [256, 72] on div "# One last stop before the plan can be set into motion! # It's up to you to hel…" at bounding box center [318, 65] width 153 height 103
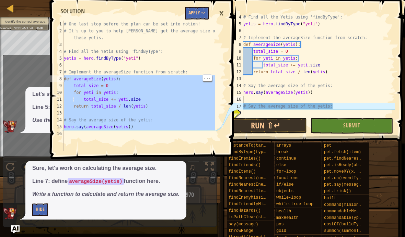
click at [288, 125] on button "Run ⇧↵" at bounding box center [265, 126] width 82 height 16
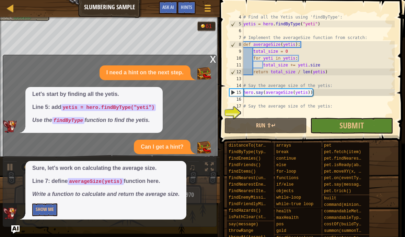
click at [12, 227] on img "Ask AI" at bounding box center [15, 230] width 8 height 8
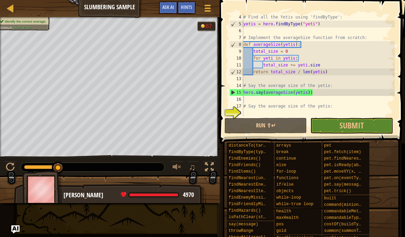
click at [369, 125] on button "Submit" at bounding box center [351, 126] width 82 height 16
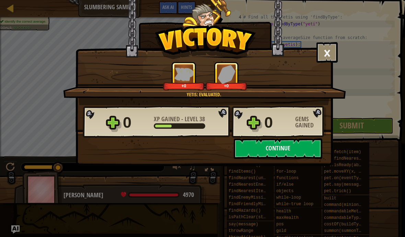
click at [290, 147] on button "Continue" at bounding box center [277, 149] width 88 height 21
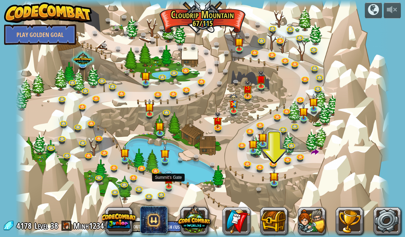
click at [166, 186] on img at bounding box center [168, 179] width 9 height 16
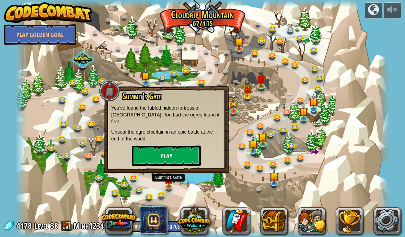
click at [190, 147] on button "Play" at bounding box center [166, 156] width 69 height 21
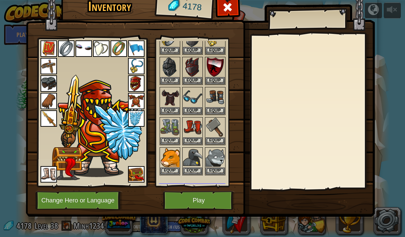
scroll to position [466, 0]
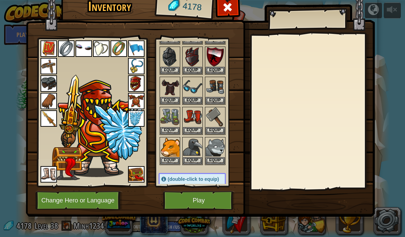
click at [197, 203] on button "Play" at bounding box center [199, 200] width 72 height 19
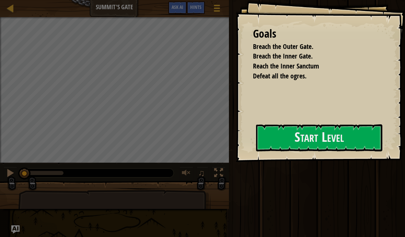
click at [289, 132] on button "Start Level" at bounding box center [319, 137] width 126 height 27
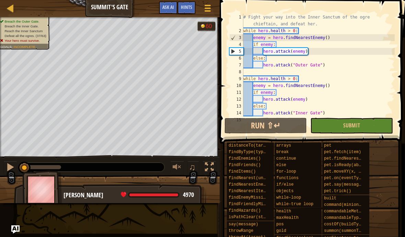
click at [164, 5] on span "Ask AI" at bounding box center [168, 7] width 12 height 7
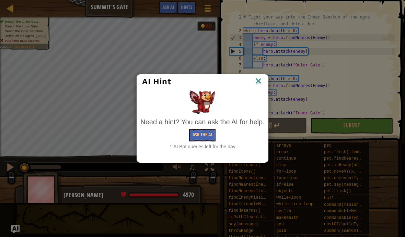
click at [205, 131] on button "Ask the AI" at bounding box center [202, 135] width 26 height 13
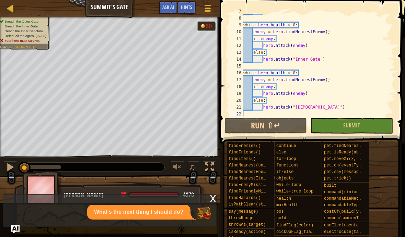
scroll to position [55, 0]
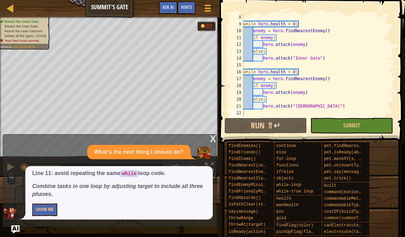
click at [43, 213] on button "Show Me" at bounding box center [44, 210] width 25 height 13
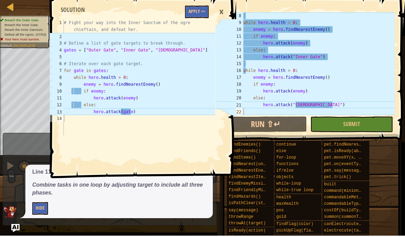
scroll to position [0, 0]
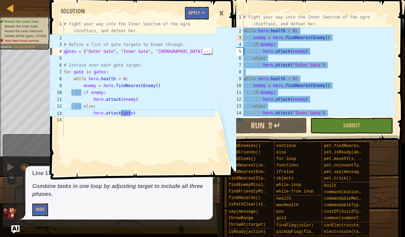
click at [62, 52] on div "4" at bounding box center [57, 51] width 14 height 7
click at [60, 52] on div "4" at bounding box center [57, 51] width 14 height 7
type textarea "gates = ["Outer Gate", "Inner Gate", "Inner Sanctum"]"
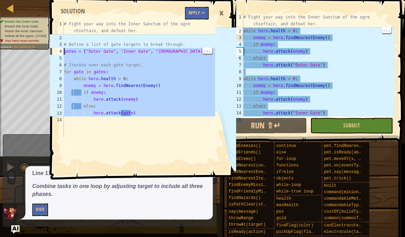
click at [243, 33] on div "# Fight your way into the Inner Sanctum of the ogre chieftain, and defeat her. …" at bounding box center [318, 75] width 153 height 123
type textarea "while hero.health > 0: enemy = hero.findNearestEnemy()"
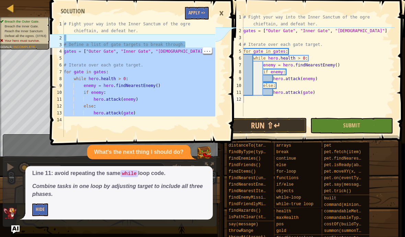
click at [292, 127] on button "Run ⇧↵" at bounding box center [265, 126] width 82 height 16
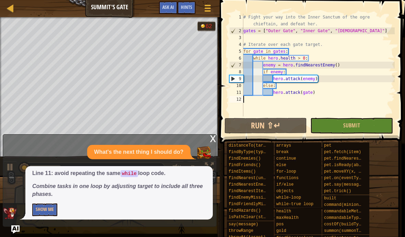
click at [8, 227] on div "x What's the next thing I should do? Line 11: avoid repeating the same while lo…" at bounding box center [110, 180] width 214 height 93
click at [15, 227] on img "Ask AI" at bounding box center [15, 230] width 8 height 8
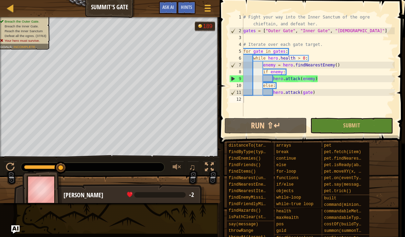
click at [163, 10] on span "Ask AI" at bounding box center [168, 7] width 12 height 7
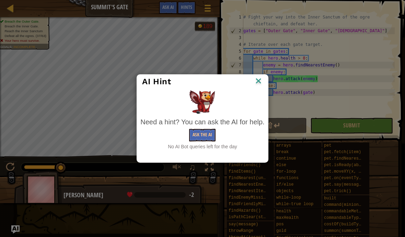
click at [208, 134] on button "Ask the AI" at bounding box center [202, 135] width 26 height 13
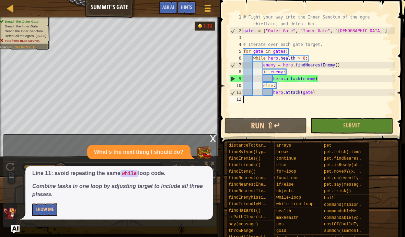
click at [42, 209] on button "Show Me" at bounding box center [44, 210] width 25 height 13
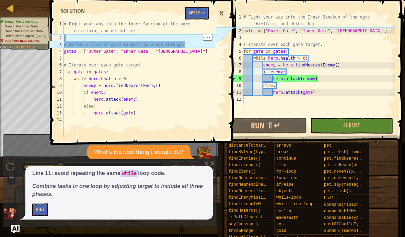
click at [65, 39] on div "# Fight your way into the Inner Sanctum of the ogre chieftain, and defeat her. …" at bounding box center [138, 89] width 153 height 137
click at [65, 43] on div "# Fight your way into the Inner Sanctum of the ogre chieftain, and defeat her. …" at bounding box center [138, 89] width 153 height 137
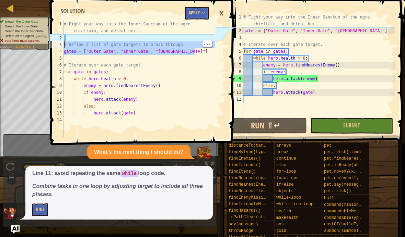
type textarea "# Define a list of gate targets to break through."
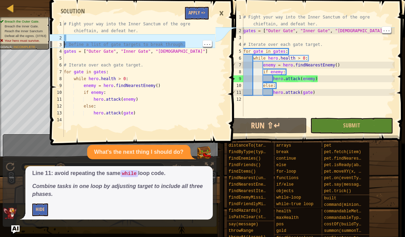
click at [245, 31] on div "# Fight your way into the Inner Sanctum of the ogre chieftain, and defeat her. …" at bounding box center [318, 75] width 153 height 123
type textarea "gates = ["Outer Gate", "Inner Gate", "Inner Sanctum"]"
click at [243, 32] on div "# Fight your way into the Inner Sanctum of the ogre chieftain, and defeat her. …" at bounding box center [318, 75] width 153 height 123
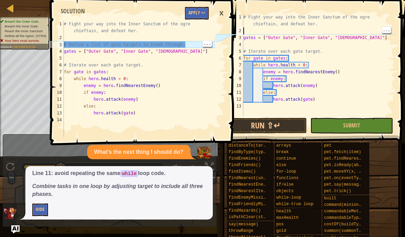
paste textarea "# Define a list of gate targets to break through."
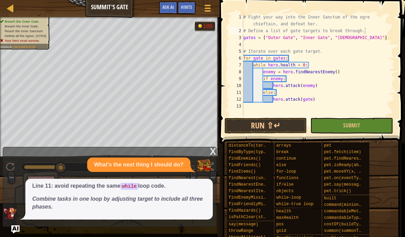
click at [286, 122] on button "Run ⇧↵" at bounding box center [265, 126] width 82 height 16
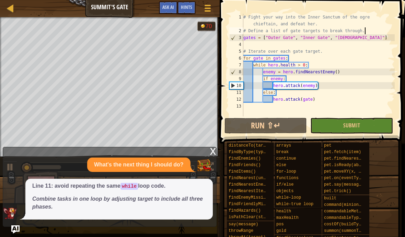
click at [12, 231] on img "Ask AI" at bounding box center [15, 230] width 8 height 8
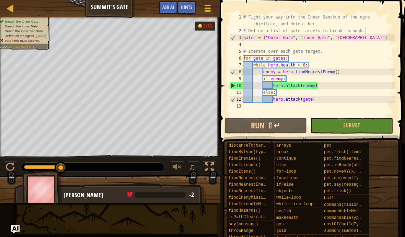
click at [294, 119] on button "Run ⇧↵" at bounding box center [265, 126] width 82 height 16
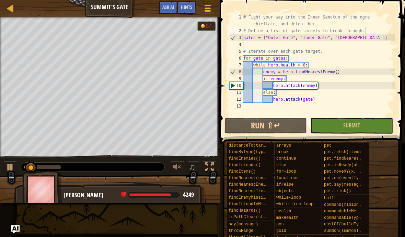
click at [171, 8] on span "Ask AI" at bounding box center [168, 7] width 12 height 7
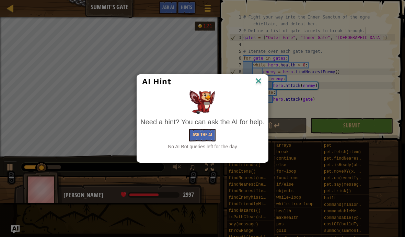
click at [260, 80] on img at bounding box center [258, 81] width 9 height 10
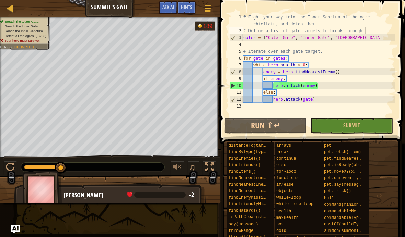
click at [294, 125] on button "Run ⇧↵" at bounding box center [265, 126] width 82 height 16
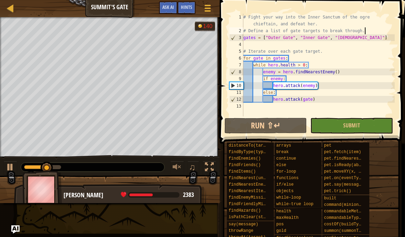
click at [280, 122] on button "Run ⇧↵" at bounding box center [265, 126] width 82 height 16
click at [172, 9] on span "Ask AI" at bounding box center [168, 7] width 12 height 7
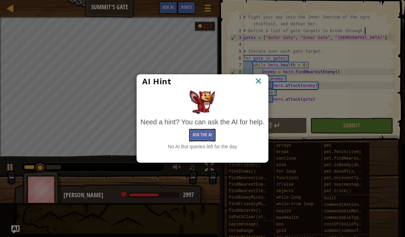
click at [266, 79] on div "AI Hint" at bounding box center [202, 82] width 131 height 14
click at [262, 86] on img at bounding box center [258, 81] width 9 height 10
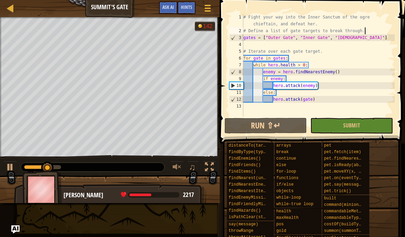
type textarea "hero.attack(enemy)"
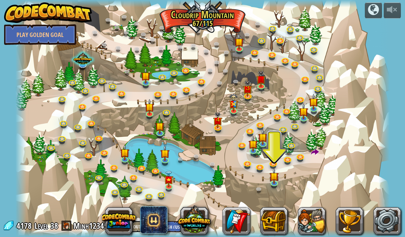
click at [168, 181] on img at bounding box center [168, 179] width 9 height 16
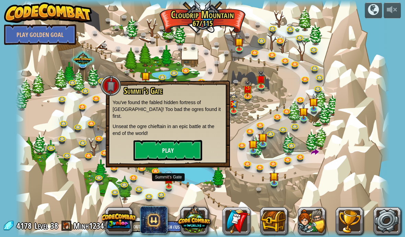
click at [189, 149] on button "Play" at bounding box center [167, 150] width 69 height 21
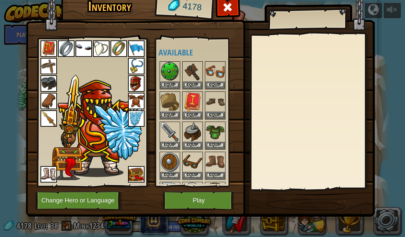
click at [105, 198] on button "Change Hero or Language" at bounding box center [78, 200] width 87 height 19
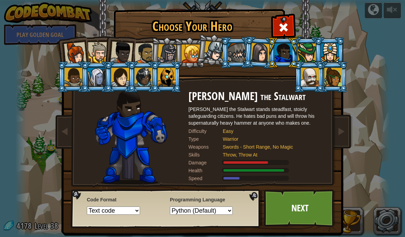
click at [167, 51] on div at bounding box center [167, 54] width 20 height 20
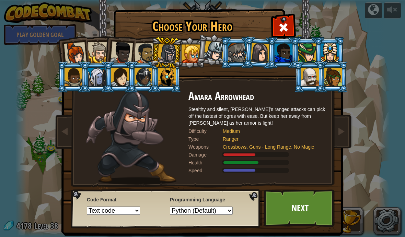
click at [301, 219] on link "Next" at bounding box center [300, 209] width 72 height 38
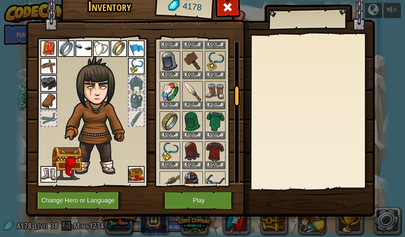
scroll to position [345, 0]
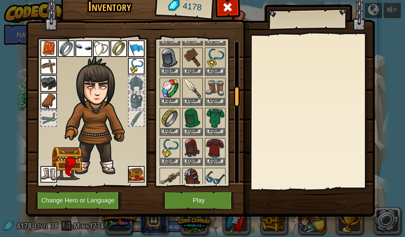
click at [197, 99] on button "Equip" at bounding box center [192, 101] width 19 height 7
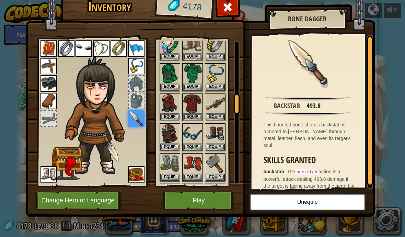
scroll to position [390, 0]
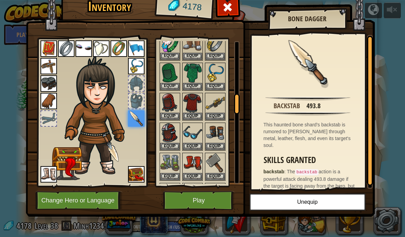
click at [219, 113] on button "Equip" at bounding box center [214, 116] width 19 height 7
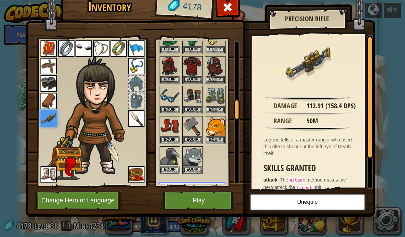
scroll to position [423, 0]
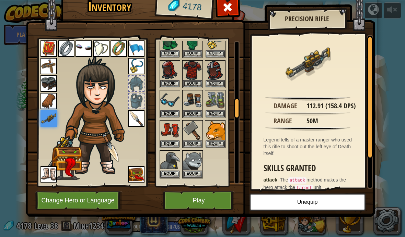
click at [214, 80] on button "Equip" at bounding box center [214, 83] width 19 height 7
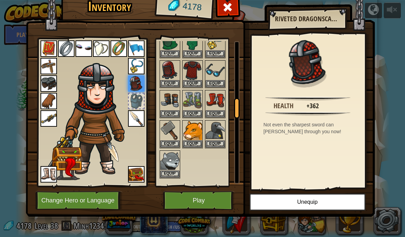
click at [191, 80] on button "Equip" at bounding box center [192, 83] width 19 height 7
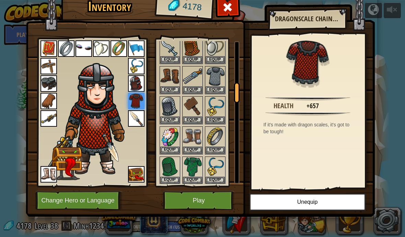
click at [193, 197] on button "Play" at bounding box center [199, 200] width 72 height 19
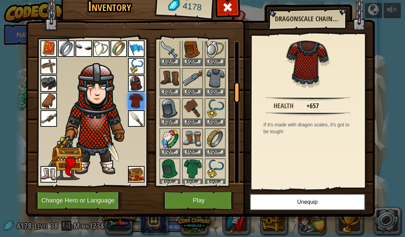
scroll to position [294, 0]
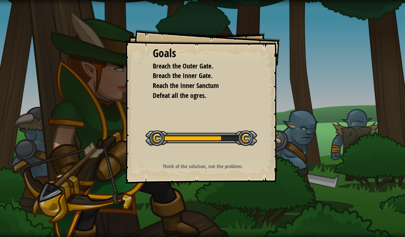
click at [237, 131] on div at bounding box center [200, 138] width 111 height 15
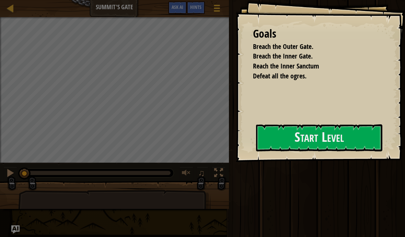
click at [256, 128] on button "Start Level" at bounding box center [319, 137] width 126 height 27
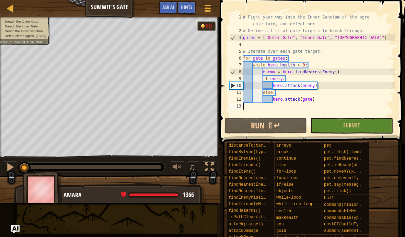
click at [290, 126] on button "Run ⇧↵" at bounding box center [265, 126] width 82 height 16
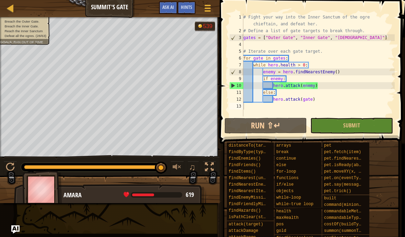
click at [258, 120] on button "Run ⇧↵" at bounding box center [265, 126] width 82 height 16
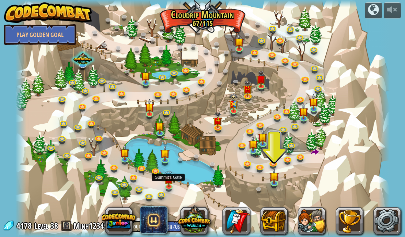
click at [172, 177] on img at bounding box center [168, 179] width 9 height 16
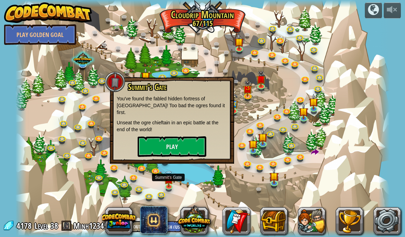
click at [194, 136] on button "Play" at bounding box center [171, 146] width 69 height 21
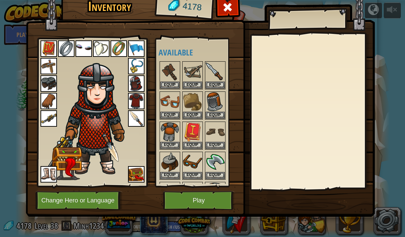
click at [109, 207] on button "Change Hero or Language" at bounding box center [78, 200] width 87 height 19
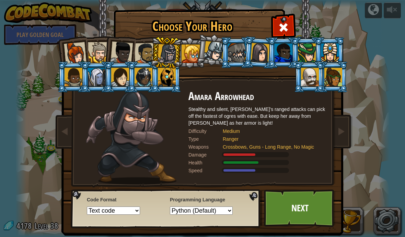
click at [275, 49] on div at bounding box center [283, 53] width 18 height 19
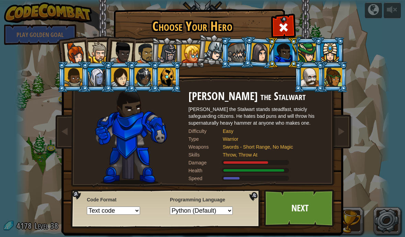
click at [312, 203] on link "Next" at bounding box center [300, 209] width 72 height 38
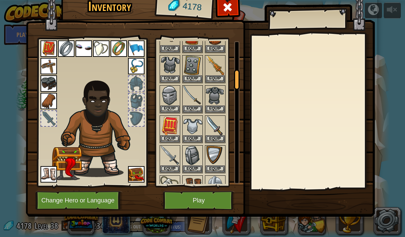
click at [218, 75] on button "Equip" at bounding box center [214, 78] width 19 height 7
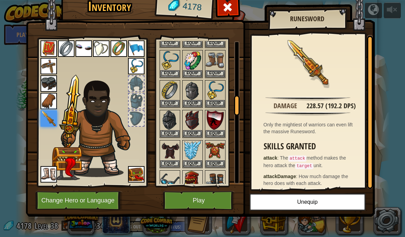
scroll to position [428, 0]
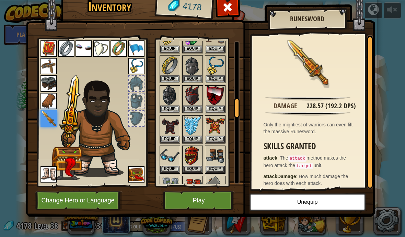
click at [218, 136] on button "Equip" at bounding box center [214, 139] width 19 height 7
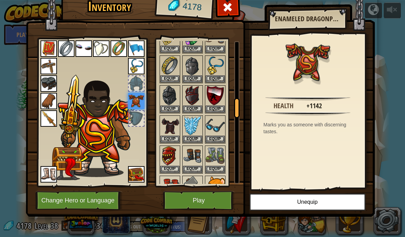
click at [193, 136] on button "Equip" at bounding box center [192, 139] width 19 height 7
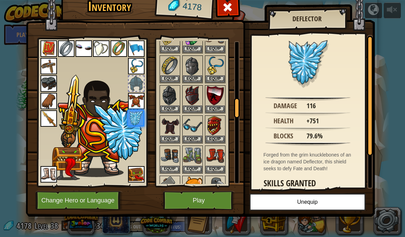
click at [214, 136] on button "Equip" at bounding box center [214, 139] width 19 height 7
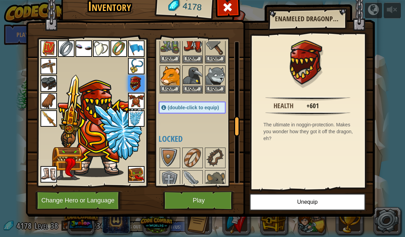
scroll to position [537, 0]
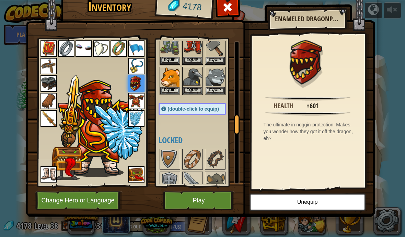
click at [195, 201] on button "Play" at bounding box center [199, 200] width 72 height 19
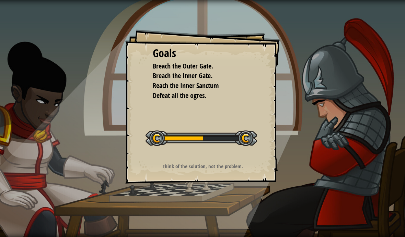
click at [220, 144] on div at bounding box center [200, 138] width 111 height 15
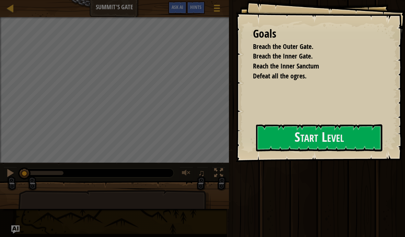
click at [230, 141] on div "Run ⇧↵ Submit Done" at bounding box center [316, 117] width 178 height 234
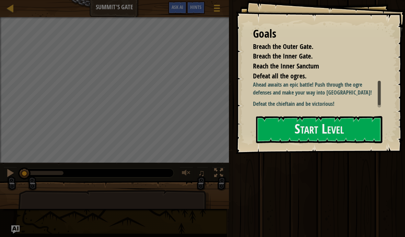
click at [324, 141] on button "Start Level" at bounding box center [319, 129] width 126 height 27
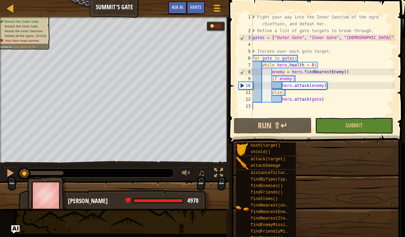
click at [291, 122] on button "Run ⇧↵" at bounding box center [272, 126] width 78 height 16
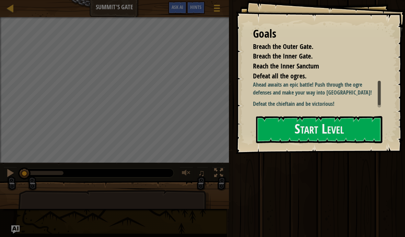
click at [327, 136] on button "Start Level" at bounding box center [319, 129] width 126 height 27
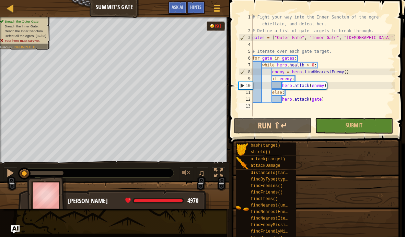
click at [297, 129] on button "Run ⇧↵" at bounding box center [272, 126] width 78 height 16
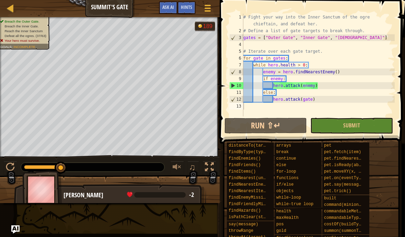
click at [285, 122] on button "Run ⇧↵" at bounding box center [265, 126] width 82 height 16
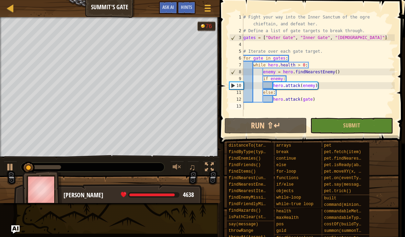
click at [172, 8] on span "Ask AI" at bounding box center [168, 7] width 12 height 7
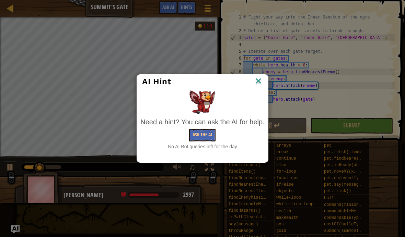
click at [262, 80] on img at bounding box center [258, 81] width 9 height 10
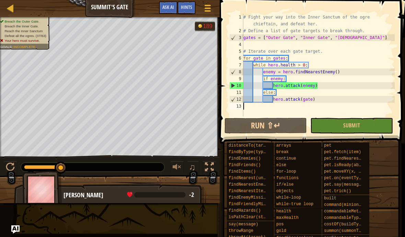
click at [267, 125] on button "Run ⇧↵" at bounding box center [265, 126] width 82 height 16
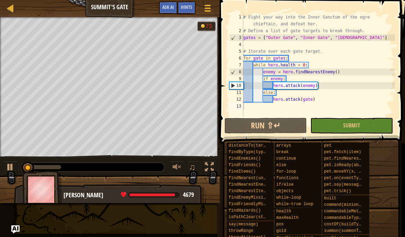
click at [167, 6] on span "Ask AI" at bounding box center [168, 7] width 12 height 7
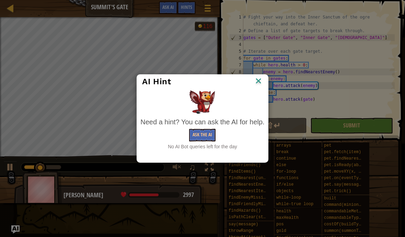
click at [261, 80] on img at bounding box center [258, 81] width 9 height 10
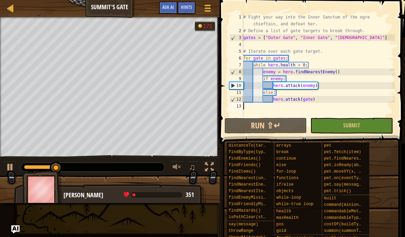
click at [283, 129] on button "Run ⇧↵" at bounding box center [265, 126] width 82 height 16
click at [281, 133] on button "Run ⇧↵" at bounding box center [265, 126] width 82 height 16
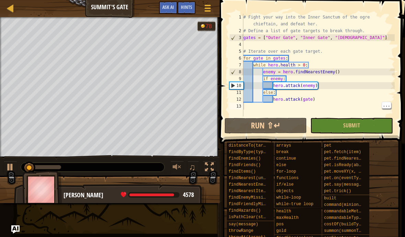
click at [169, 5] on span "Ask AI" at bounding box center [168, 7] width 12 height 7
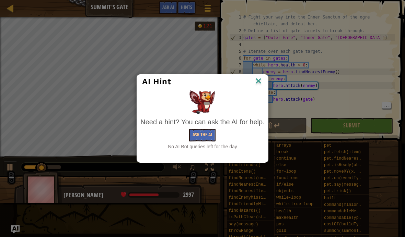
click at [262, 78] on img at bounding box center [258, 81] width 9 height 10
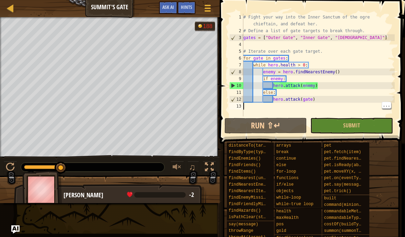
click at [291, 124] on button "Run ⇧↵" at bounding box center [265, 126] width 82 height 16
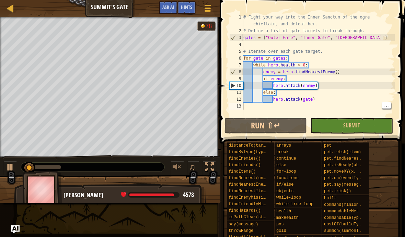
click at [167, 5] on span "Ask AI" at bounding box center [168, 7] width 12 height 7
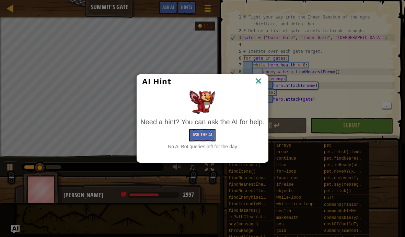
click at [252, 79] on div "AI Hint" at bounding box center [202, 81] width 120 height 10
click at [259, 86] on img at bounding box center [258, 81] width 9 height 10
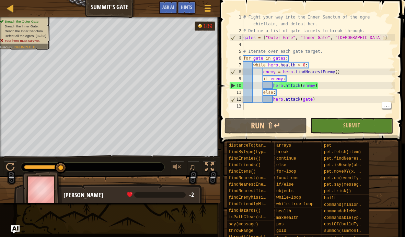
click at [172, 11] on button "Ask AI" at bounding box center [168, 7] width 19 height 13
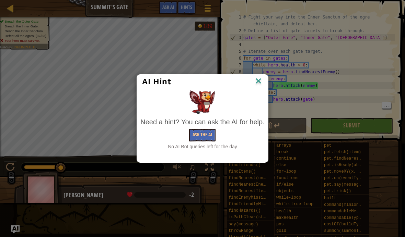
click at [257, 77] on img at bounding box center [258, 81] width 9 height 10
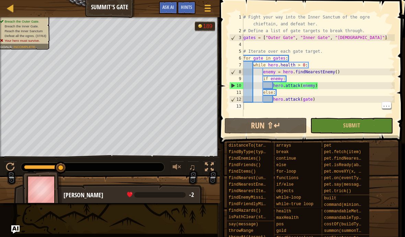
click at [292, 126] on button "Run ⇧↵" at bounding box center [265, 126] width 82 height 16
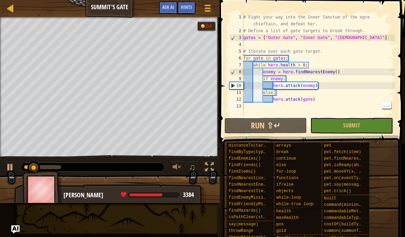
click at [291, 125] on button "Run ⇧↵" at bounding box center [265, 126] width 82 height 16
click at [276, 127] on button "Run ⇧↵" at bounding box center [265, 126] width 82 height 16
click at [171, 9] on span "Ask AI" at bounding box center [168, 7] width 12 height 7
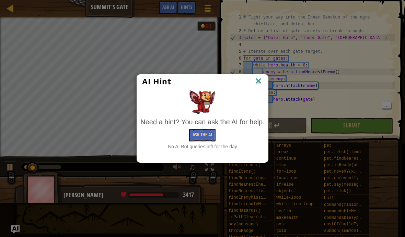
click at [348, 74] on div "AI Hint Need a hint? You can ask the AI for help. Ask the AI No AI Bot queries …" at bounding box center [202, 118] width 405 height 237
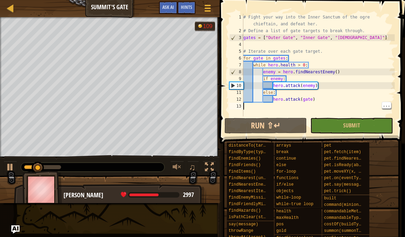
click at [272, 122] on button "Run ⇧↵" at bounding box center [265, 126] width 82 height 16
click at [168, 6] on span "Ask AI" at bounding box center [168, 7] width 12 height 7
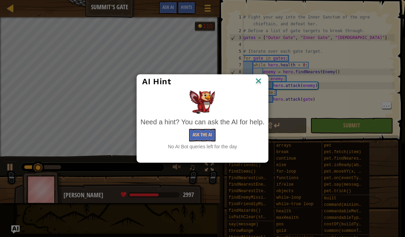
click at [262, 79] on img at bounding box center [258, 81] width 9 height 10
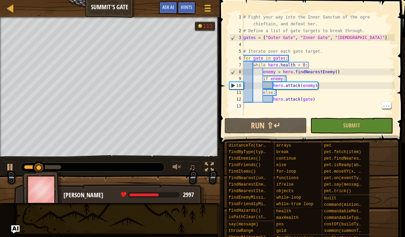
click at [288, 127] on button "Run ⇧↵" at bounding box center [265, 126] width 82 height 16
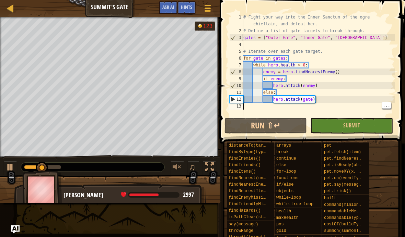
click at [277, 129] on button "Run ⇧↵" at bounding box center [265, 126] width 82 height 16
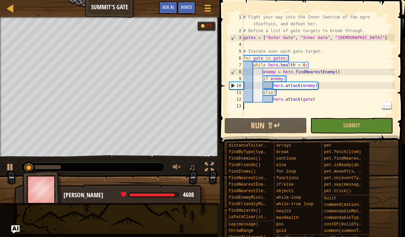
click at [171, 8] on span "Ask AI" at bounding box center [168, 7] width 12 height 7
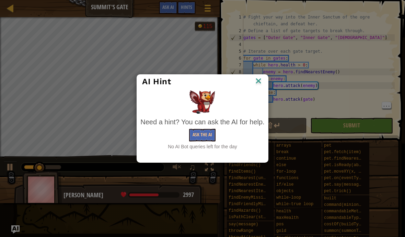
click at [262, 77] on img at bounding box center [258, 81] width 9 height 10
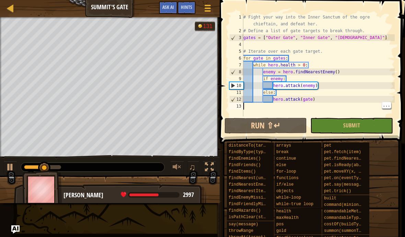
click at [264, 132] on button "Run ⇧↵" at bounding box center [265, 126] width 82 height 16
click at [165, 7] on span "Ask AI" at bounding box center [168, 7] width 12 height 7
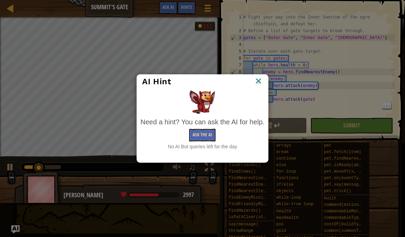
click at [260, 81] on img at bounding box center [258, 81] width 9 height 10
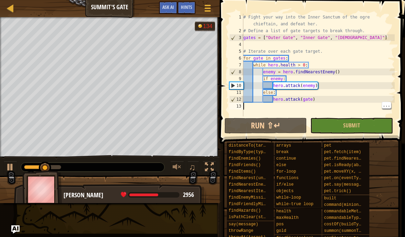
click at [270, 122] on button "Run ⇧↵" at bounding box center [265, 126] width 82 height 16
click at [169, 8] on span "Ask AI" at bounding box center [168, 7] width 12 height 7
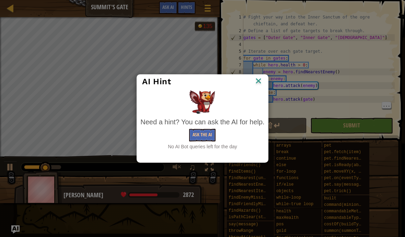
click at [258, 82] on img at bounding box center [258, 81] width 9 height 10
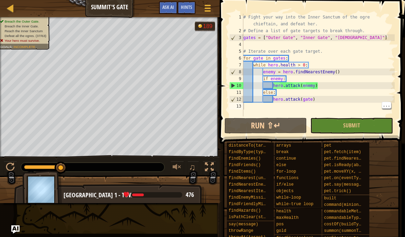
click at [29, 0] on div "Map Summit's Gate Game Menu Done Hints Ask AI" at bounding box center [109, 8] width 219 height 17
click at [274, 124] on button "Run ⇧↵" at bounding box center [265, 126] width 82 height 16
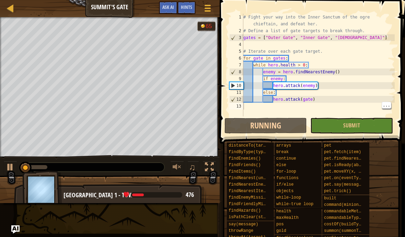
click at [177, 11] on button "Ask AI" at bounding box center [168, 7] width 19 height 13
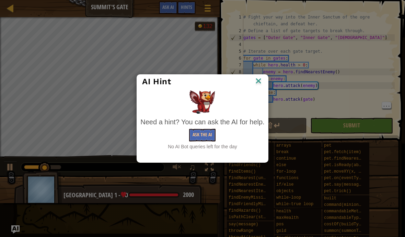
click at [260, 79] on img at bounding box center [258, 81] width 9 height 10
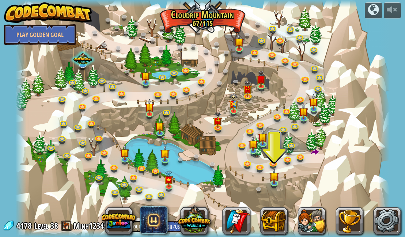
scroll to position [0, 0]
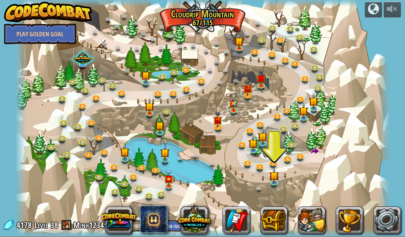
click at [167, 181] on img at bounding box center [168, 179] width 9 height 16
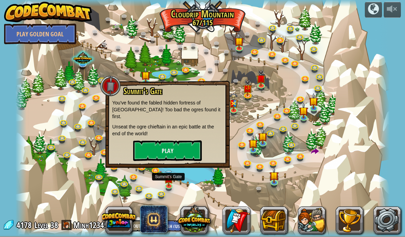
scroll to position [0, 0]
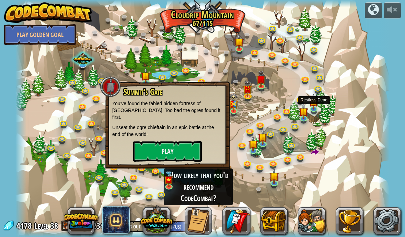
click at [309, 95] on img at bounding box center [313, 102] width 9 height 16
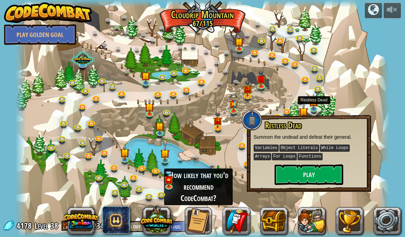
click at [222, 123] on img at bounding box center [217, 120] width 9 height 16
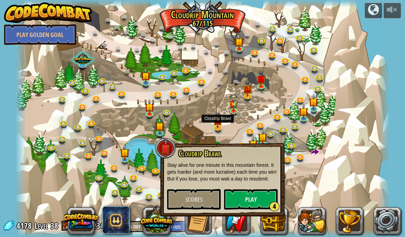
click at [260, 113] on div at bounding box center [202, 118] width 374 height 237
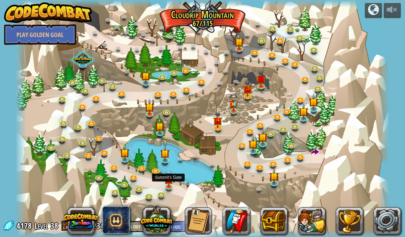
click at [172, 179] on img at bounding box center [168, 179] width 9 height 16
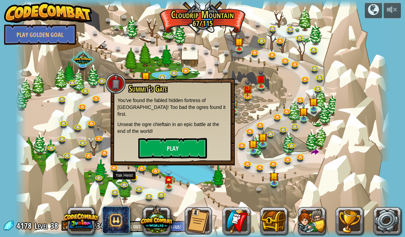
click at [120, 185] on link at bounding box center [125, 185] width 14 height 10
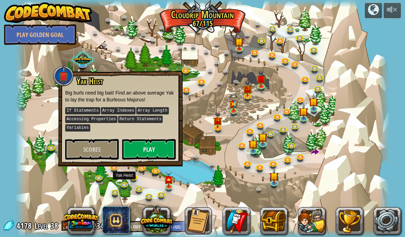
click at [123, 160] on div "Yak Heist Big burls need big bait! Find an above average Yak to lay the trap fo…" at bounding box center [120, 119] width 124 height 96
click at [225, 104] on div at bounding box center [202, 118] width 374 height 237
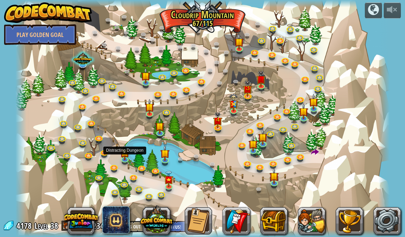
click at [123, 156] on img at bounding box center [124, 153] width 9 height 16
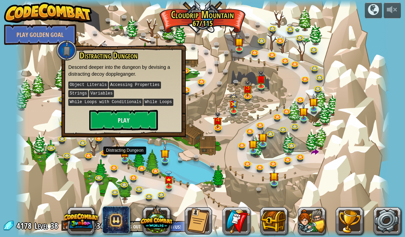
click at [147, 116] on button "Play" at bounding box center [123, 120] width 69 height 21
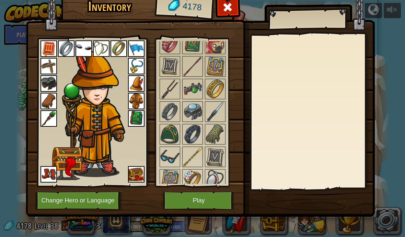
scroll to position [622, 0]
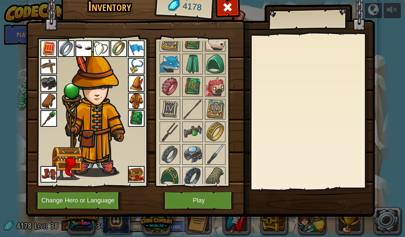
click at [198, 196] on button "Play" at bounding box center [199, 200] width 72 height 19
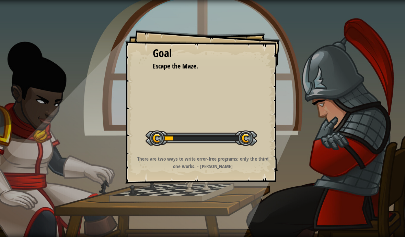
click at [217, 139] on div at bounding box center [200, 138] width 111 height 15
click at [212, 150] on div "Start Level" at bounding box center [200, 137] width 111 height 27
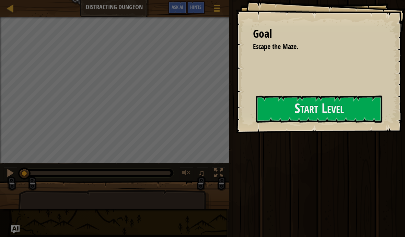
click at [270, 137] on div at bounding box center [319, 137] width 126 height 15
click at [317, 107] on button "Start Level" at bounding box center [319, 109] width 126 height 27
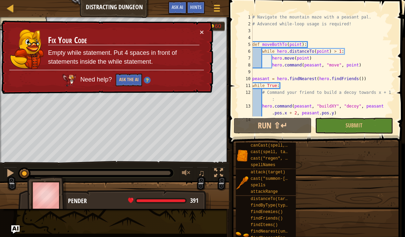
click at [292, 126] on button "Run ⇧↵" at bounding box center [272, 126] width 78 height 16
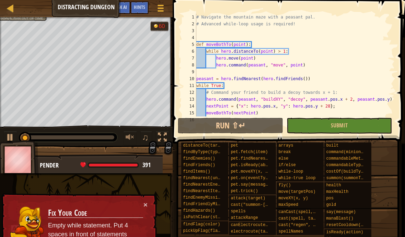
scroll to position [110, 0]
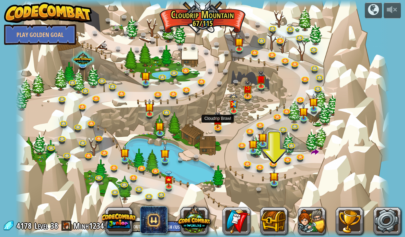
click at [218, 124] on img at bounding box center [217, 120] width 9 height 16
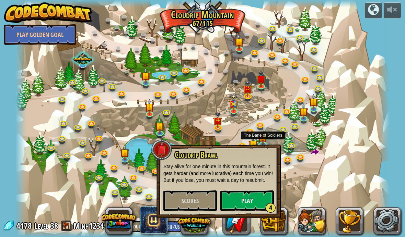
click at [264, 135] on img at bounding box center [262, 137] width 9 height 16
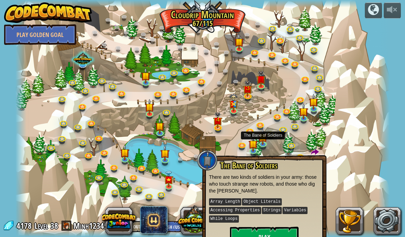
click at [310, 133] on div at bounding box center [202, 118] width 374 height 237
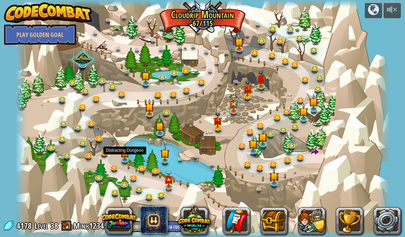
click at [126, 164] on link at bounding box center [126, 160] width 14 height 10
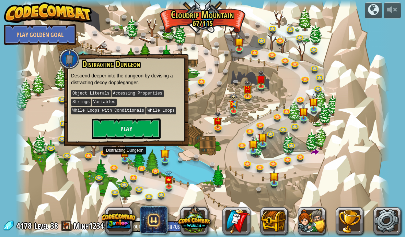
click at [165, 153] on img at bounding box center [164, 153] width 9 height 16
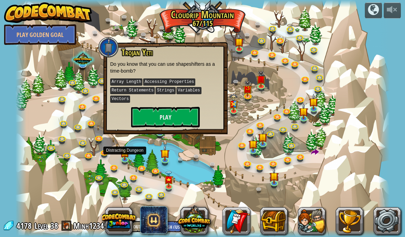
click at [127, 156] on img at bounding box center [124, 153] width 9 height 16
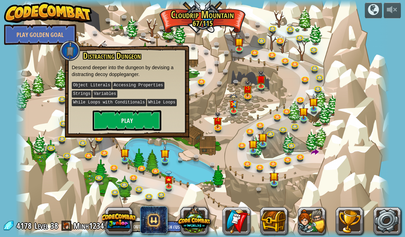
click at [152, 141] on div at bounding box center [202, 118] width 374 height 237
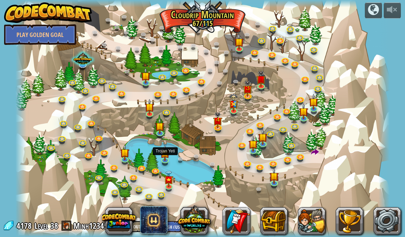
click at [168, 157] on img at bounding box center [164, 153] width 9 height 16
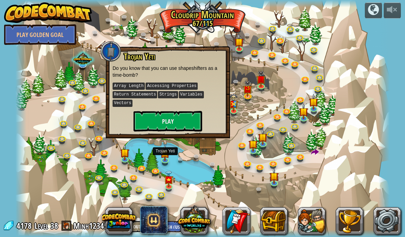
click at [184, 116] on button "Play" at bounding box center [167, 121] width 69 height 21
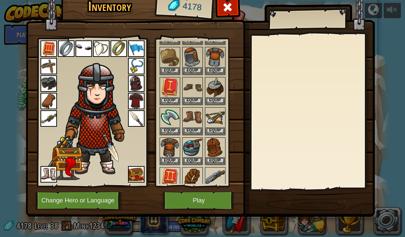
click at [230, 10] on span at bounding box center [227, 7] width 11 height 11
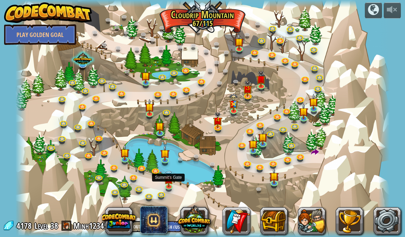
click at [172, 176] on img at bounding box center [168, 179] width 9 height 16
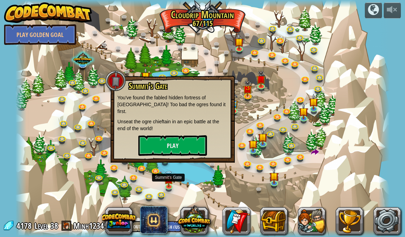
click at [193, 137] on button "Play" at bounding box center [172, 145] width 69 height 21
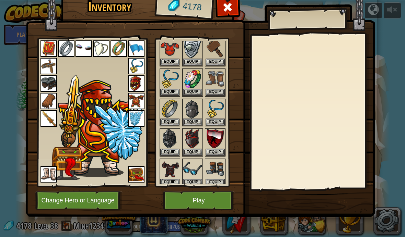
scroll to position [384, 0]
click at [192, 197] on button "Play" at bounding box center [199, 200] width 72 height 19
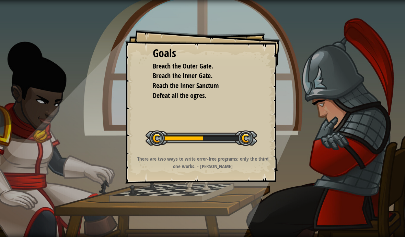
click at [230, 136] on div at bounding box center [200, 138] width 111 height 15
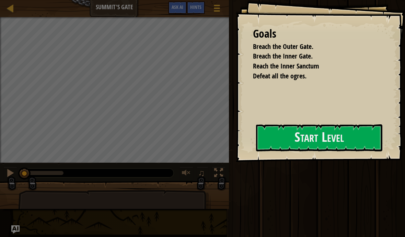
click at [256, 133] on button "Start Level" at bounding box center [319, 137] width 126 height 27
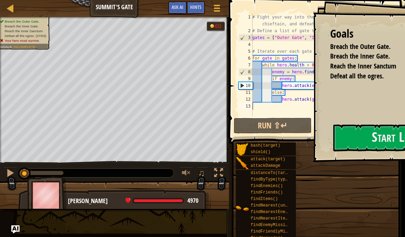
click at [333, 137] on button "Start Level" at bounding box center [396, 137] width 126 height 27
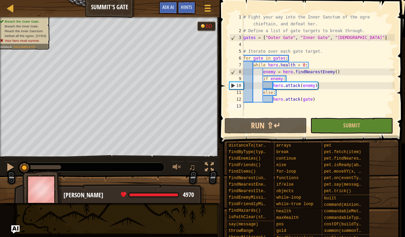
click at [284, 124] on button "Run ⇧↵" at bounding box center [265, 126] width 82 height 16
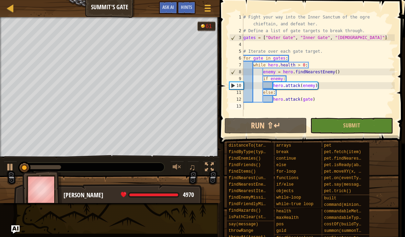
click at [177, 4] on button "Ask AI" at bounding box center [168, 7] width 19 height 13
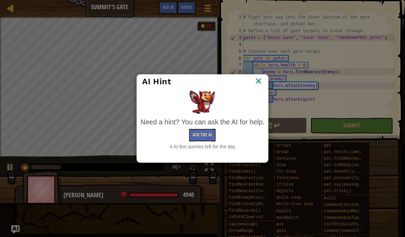
click at [263, 81] on img at bounding box center [258, 81] width 9 height 10
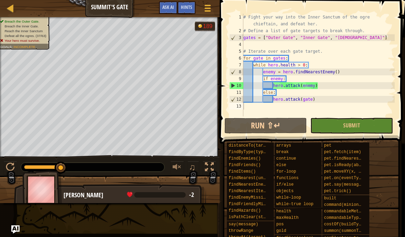
click at [212, 11] on button "Game Menu" at bounding box center [207, 9] width 17 height 16
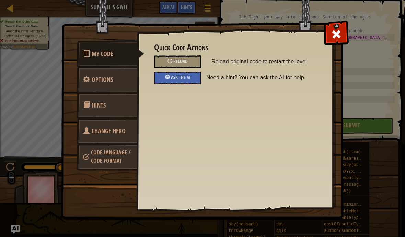
click at [337, 22] on img at bounding box center [204, 96] width 287 height 245
click at [323, 30] on div "Quick Code Actions Reload Reload original code to restart the level Ask the AI …" at bounding box center [235, 109] width 196 height 170
click at [329, 33] on div at bounding box center [336, 33] width 22 height 22
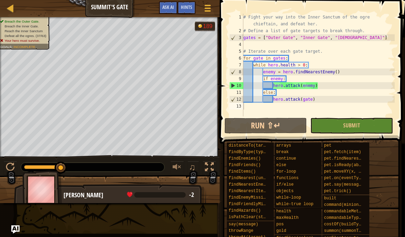
click at [201, 7] on button "Game Menu" at bounding box center [207, 9] width 17 height 16
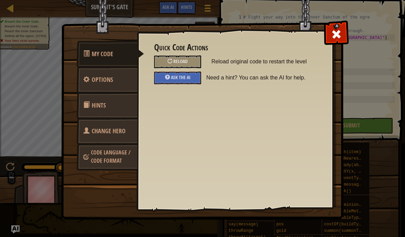
click at [338, 31] on span at bounding box center [335, 34] width 11 height 11
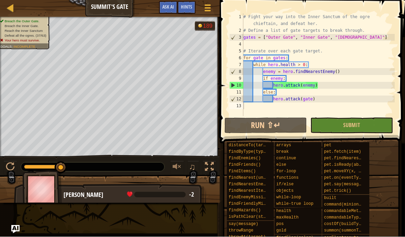
click at [203, 11] on div at bounding box center [207, 8] width 9 height 10
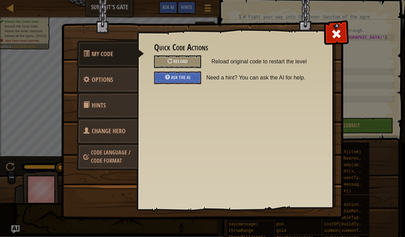
click at [190, 74] on span "Ask the AI" at bounding box center [181, 77] width 20 height 7
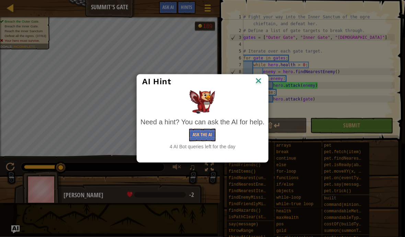
click at [205, 136] on button "Ask the AI" at bounding box center [202, 135] width 26 height 13
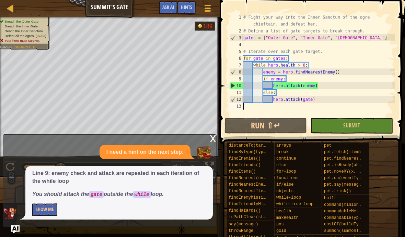
click at [36, 210] on button "Show Me" at bounding box center [44, 210] width 25 height 13
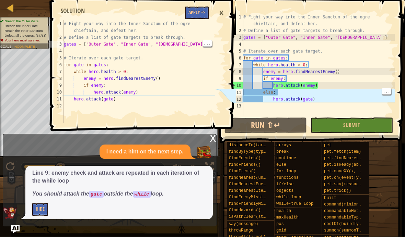
click at [63, 46] on div "3" at bounding box center [57, 44] width 14 height 7
type textarea "gates = ["Outer Gate", "Inner Gate", "Inner Sanctum"]"
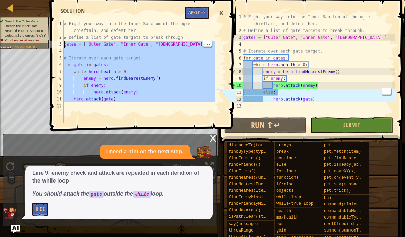
click at [241, 38] on div "3" at bounding box center [236, 37] width 14 height 7
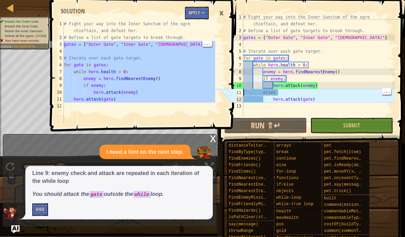
type textarea "gates = ["Outer Gate", "Inner Gate", "Inner Sanctum"]"
click at [243, 38] on div "# Fight your way into the Inner Sanctum of the ogre chieftain, and defeat her. …" at bounding box center [318, 75] width 153 height 123
type textarea "hero.attack(gate)"
click at [243, 35] on div "# Fight your way into the Inner Sanctum of the ogre chieftain, and defeat her. …" at bounding box center [318, 75] width 153 height 123
type textarea "gates = ["Outer Gate", "Inner Gate", "Inner Sanctum"]"
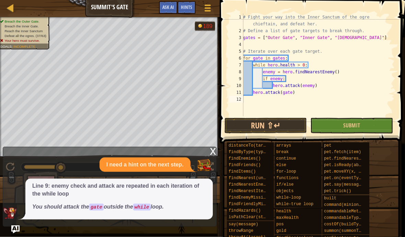
click at [279, 127] on button "Run ⇧↵" at bounding box center [265, 126] width 82 height 16
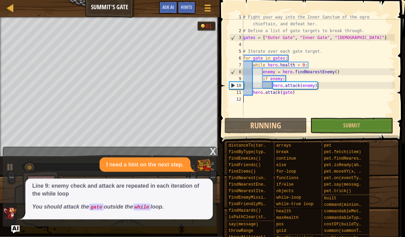
click at [12, 219] on img "Ask AI" at bounding box center [15, 230] width 8 height 8
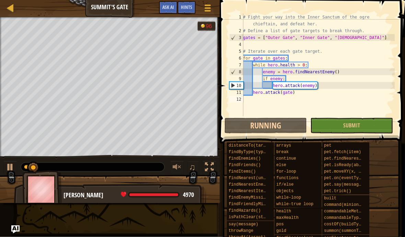
click at [167, 8] on span "Ask AI" at bounding box center [168, 7] width 12 height 7
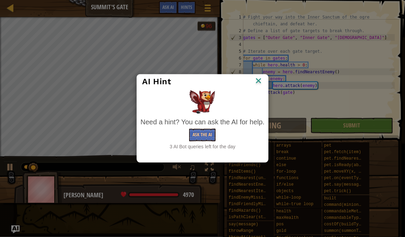
click at [201, 136] on button "Ask the AI" at bounding box center [202, 135] width 26 height 13
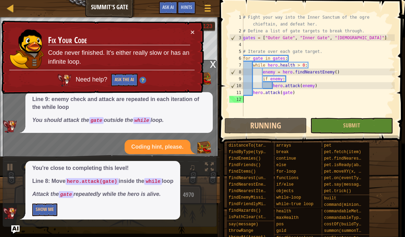
click at [191, 34] on button "×" at bounding box center [192, 31] width 4 height 7
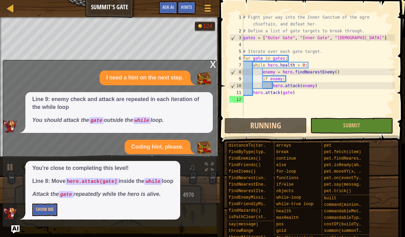
click at [38, 214] on button "Show Me" at bounding box center [44, 210] width 25 height 13
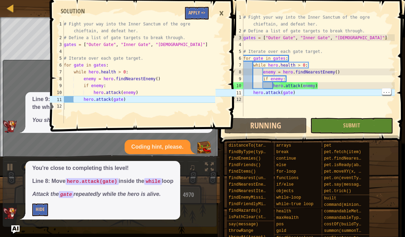
click at [242, 92] on div "11" at bounding box center [236, 92] width 14 height 7
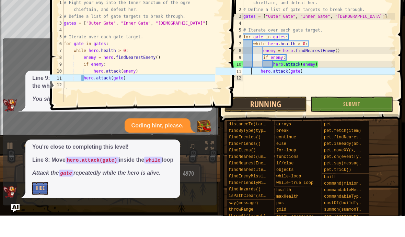
type textarea "hero.attack(gate)"
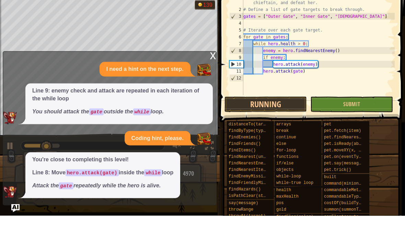
click at [288, 128] on button "Running" at bounding box center [265, 126] width 82 height 16
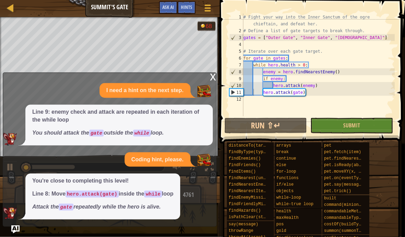
click at [21, 219] on div "x I need a hint on the next step. Line 9: enemy check and attack are repeated i…" at bounding box center [110, 150] width 214 height 154
click at [14, 219] on img "Ask AI" at bounding box center [15, 230] width 8 height 8
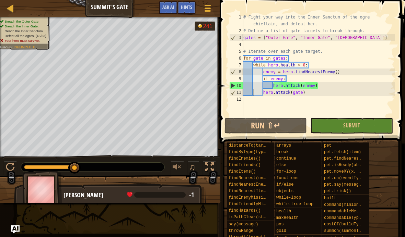
click at [279, 126] on button "Run ⇧↵" at bounding box center [265, 126] width 82 height 16
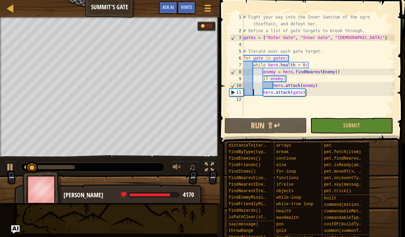
click at [171, 13] on button "Ask AI" at bounding box center [168, 7] width 19 height 13
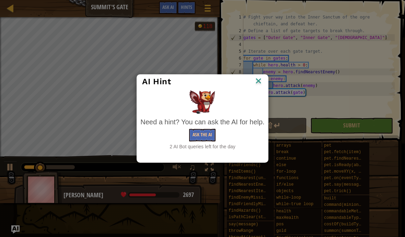
click at [210, 131] on button "Ask the AI" at bounding box center [202, 135] width 26 height 13
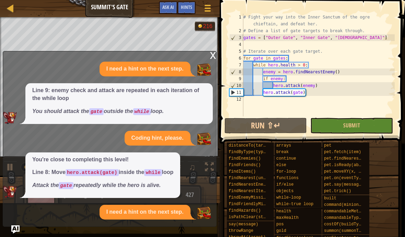
scroll to position [19, 0]
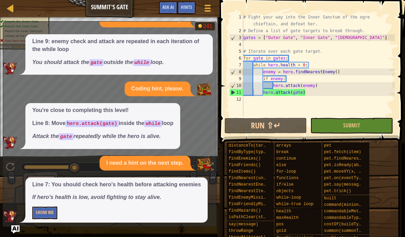
click at [45, 213] on button "Show Me" at bounding box center [44, 213] width 25 height 13
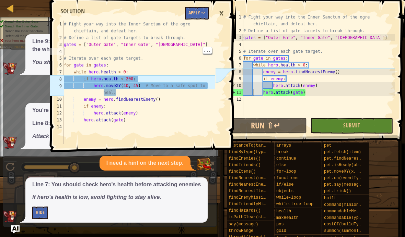
click at [61, 45] on div "3" at bounding box center [57, 44] width 14 height 7
click at [61, 44] on div "3" at bounding box center [57, 44] width 14 height 7
type textarea "gates = ["Outer Gate", "Inner Gate", "Inner Sanctum"]"
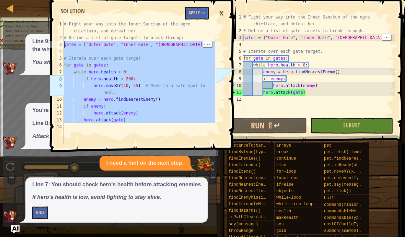
click at [243, 37] on div "# Fight your way into the Inner Sanctum of the ogre chieftain, and defeat her. …" at bounding box center [318, 75] width 153 height 123
type textarea "gates = ["Outer Gate", "Inner Gate", "Inner Sanctum"]"
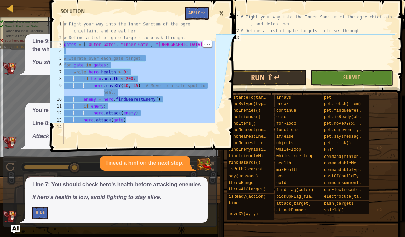
scroll to position [7, 0]
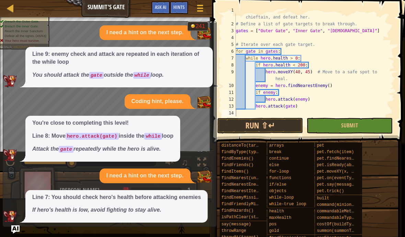
click at [282, 125] on button "Run ⇧↵" at bounding box center [260, 126] width 86 height 16
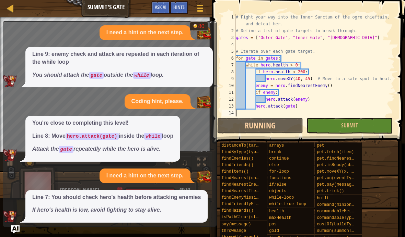
click at [16, 219] on img "Ask AI" at bounding box center [15, 230] width 8 height 8
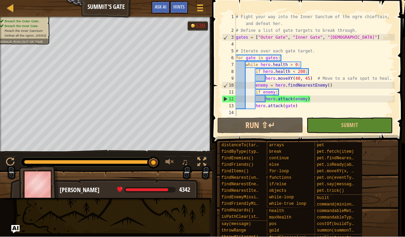
click at [159, 2] on button "Ask AI" at bounding box center [160, 7] width 19 height 13
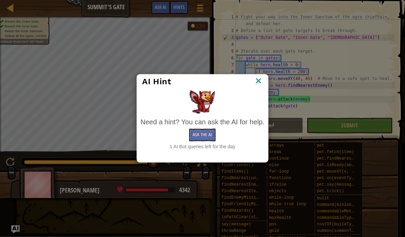
click at [204, 129] on button "Ask the AI" at bounding box center [202, 135] width 26 height 13
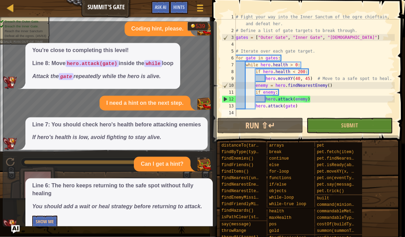
scroll to position [87, 0]
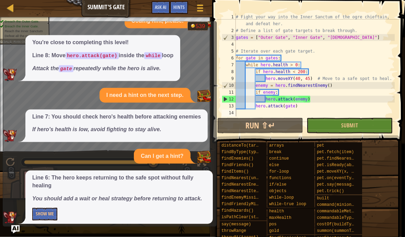
click at [53, 208] on button "Show Me" at bounding box center [44, 214] width 25 height 13
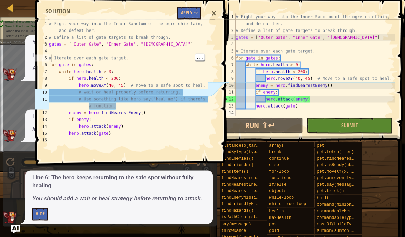
click at [48, 47] on div "3" at bounding box center [42, 44] width 14 height 7
click at [51, 46] on div "# Fight your way into the Inner Sanctum of the ogre chieftain, and defeat her. …" at bounding box center [128, 100] width 160 height 158
click at [50, 45] on div "# Fight your way into the Inner Sanctum of the ogre chieftain, and defeat her. …" at bounding box center [128, 100] width 160 height 158
type textarea "gates = ["Outer Gate", "Inner Gate", "Inner Sanctum"]"
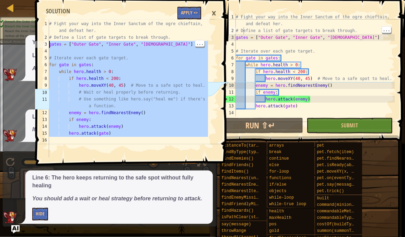
click at [241, 38] on div "# Fight your way into the Inner Sanctum of the ogre chieftain, and defeat her. …" at bounding box center [314, 75] width 160 height 123
click at [237, 37] on div "# Fight your way into the Inner Sanctum of the ogre chieftain, and defeat her. …" at bounding box center [314, 75] width 160 height 123
click at [233, 36] on div "3" at bounding box center [229, 37] width 14 height 7
type textarea "gates = ["Outer Gate", "Inner Gate", "Inner Sanctum"]"
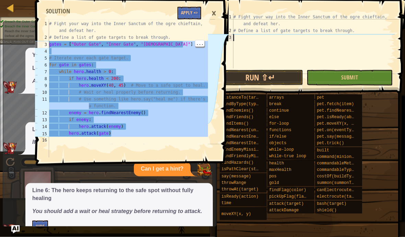
scroll to position [21, 0]
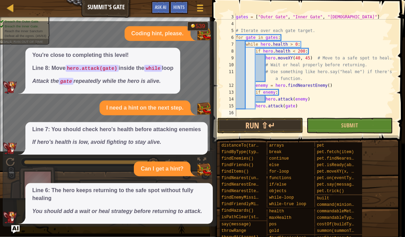
click at [278, 118] on button "Run ⇧↵" at bounding box center [260, 126] width 86 height 16
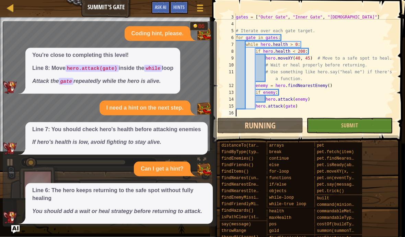
click at [14, 219] on img "Ask AI" at bounding box center [15, 230] width 8 height 8
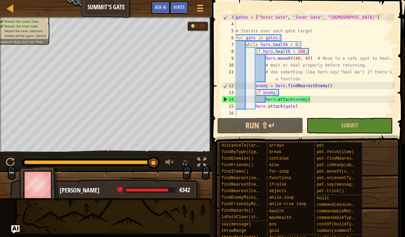
click at [270, 128] on button "Run ⇧↵" at bounding box center [260, 126] width 86 height 16
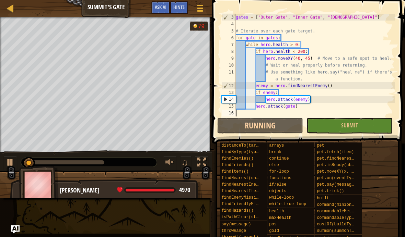
click at [163, 6] on span "Ask AI" at bounding box center [161, 7] width 12 height 7
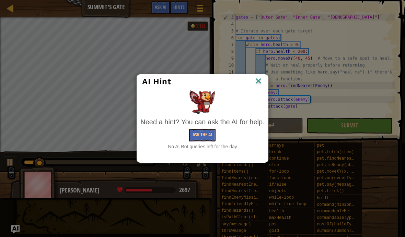
click at [258, 77] on img at bounding box center [258, 81] width 9 height 10
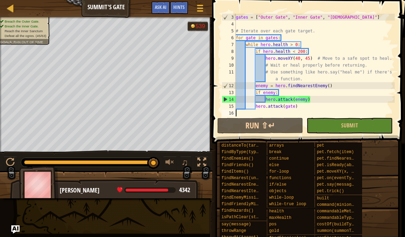
click at [277, 120] on button "Run ⇧↵" at bounding box center [260, 126] width 86 height 16
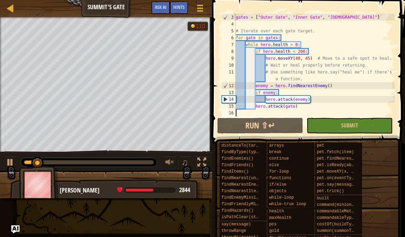
click at [258, 123] on button "Run ⇧↵" at bounding box center [260, 126] width 86 height 16
click at [165, 10] on span "Ask AI" at bounding box center [161, 7] width 12 height 7
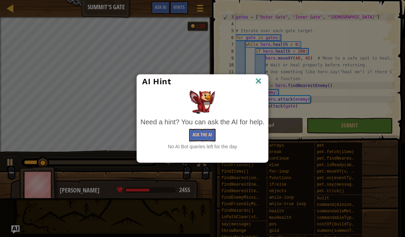
click at [251, 83] on div "AI Hint" at bounding box center [202, 81] width 120 height 10
click at [262, 83] on img at bounding box center [258, 81] width 9 height 10
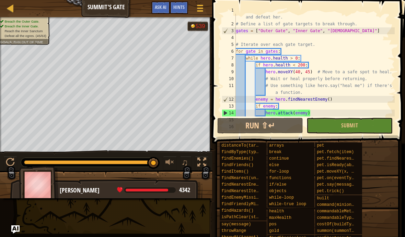
click at [284, 126] on button "Run ⇧↵" at bounding box center [260, 126] width 86 height 16
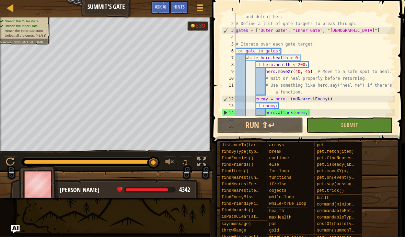
click at [161, 10] on button "Ask AI" at bounding box center [160, 7] width 19 height 13
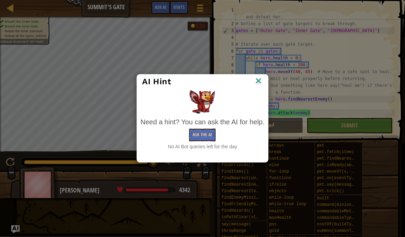
click at [254, 81] on img at bounding box center [258, 81] width 9 height 10
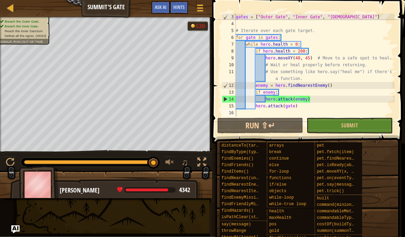
click at [287, 130] on button "Run ⇧↵" at bounding box center [260, 126] width 86 height 16
click at [166, 13] on button "Ask AI" at bounding box center [160, 7] width 19 height 13
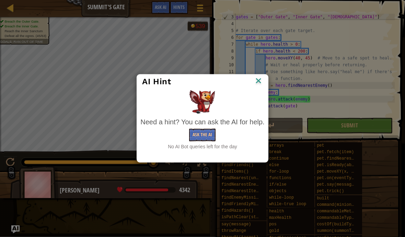
click at [255, 80] on img at bounding box center [258, 81] width 9 height 10
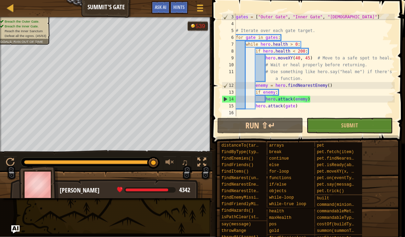
click at [286, 127] on button "Run ⇧↵" at bounding box center [260, 126] width 86 height 16
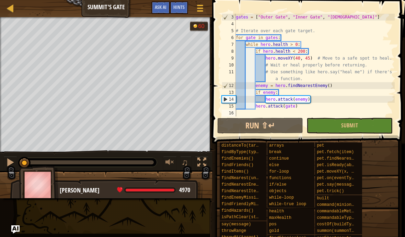
click at [8, 164] on div at bounding box center [10, 162] width 9 height 9
click at [365, 126] on button "Submit" at bounding box center [349, 126] width 86 height 16
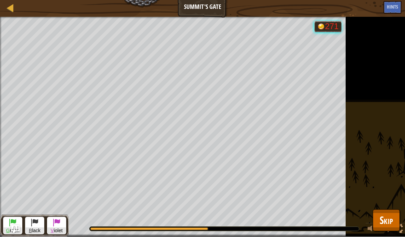
click at [384, 219] on span "Skip" at bounding box center [385, 221] width 13 height 14
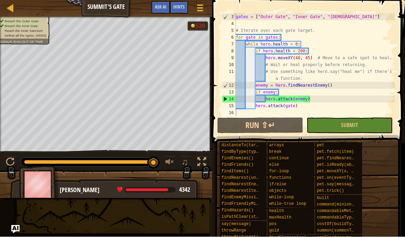
click at [367, 123] on button "Submit" at bounding box center [349, 126] width 86 height 16
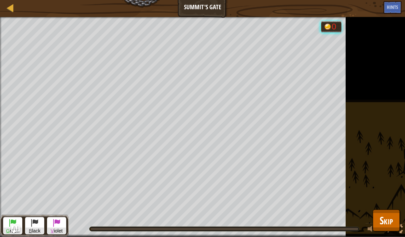
click at [388, 217] on span "Skip" at bounding box center [385, 221] width 13 height 14
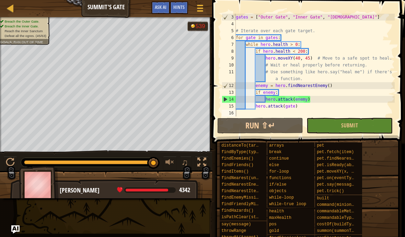
click at [284, 119] on button "Run ⇧↵" at bounding box center [260, 126] width 86 height 16
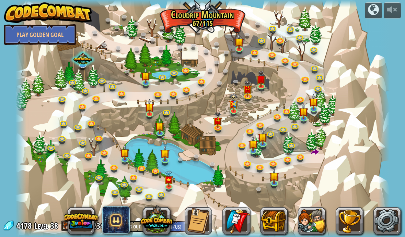
click at [216, 127] on img at bounding box center [217, 120] width 9 height 16
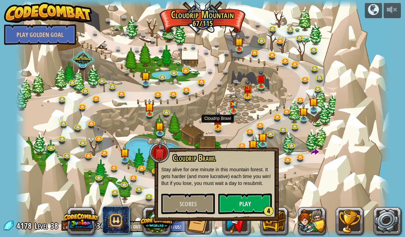
click at [232, 113] on link at bounding box center [234, 112] width 14 height 10
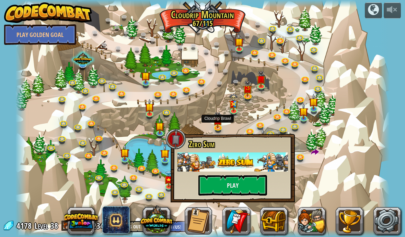
click at [216, 125] on img at bounding box center [217, 120] width 9 height 16
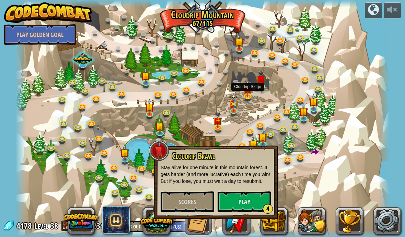
click at [246, 88] on img at bounding box center [247, 89] width 9 height 16
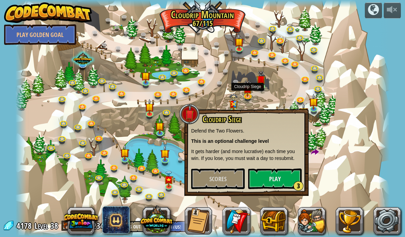
click at [244, 96] on link at bounding box center [248, 97] width 14 height 10
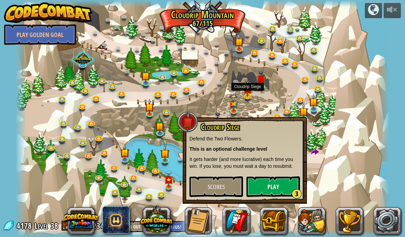
click at [165, 184] on img at bounding box center [168, 179] width 9 height 16
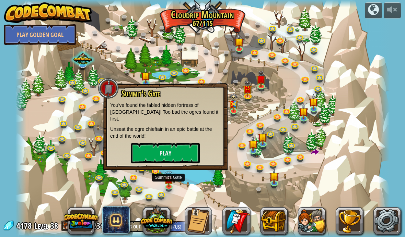
click at [173, 181] on img at bounding box center [168, 179] width 9 height 16
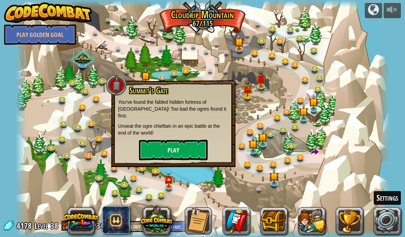
click at [400, 219] on link at bounding box center [386, 220] width 27 height 27
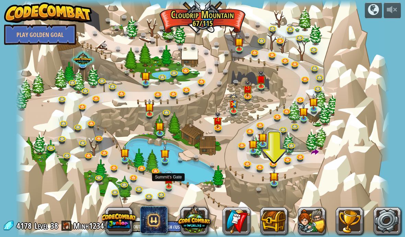
click at [165, 182] on img at bounding box center [168, 179] width 9 height 16
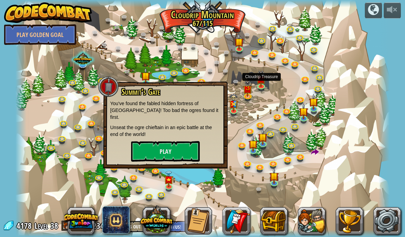
click at [267, 87] on link at bounding box center [262, 87] width 14 height 10
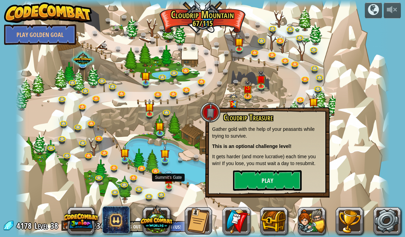
click at [168, 185] on img at bounding box center [168, 179] width 9 height 16
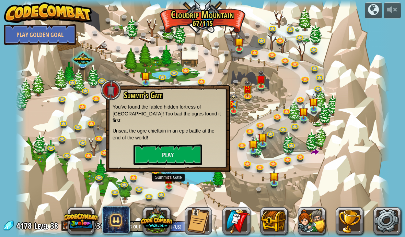
click at [176, 153] on button "Play" at bounding box center [167, 155] width 69 height 21
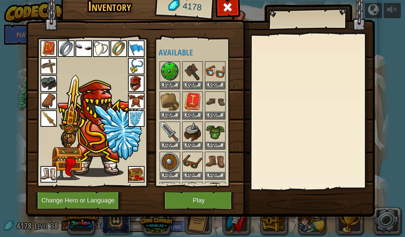
click at [208, 205] on button "Play" at bounding box center [199, 200] width 72 height 19
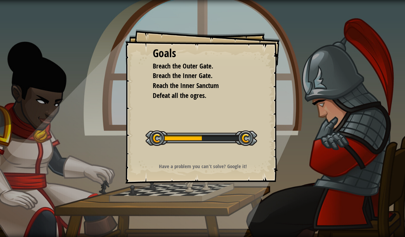
click at [227, 134] on div at bounding box center [200, 138] width 111 height 15
click at [236, 134] on div at bounding box center [200, 138] width 111 height 15
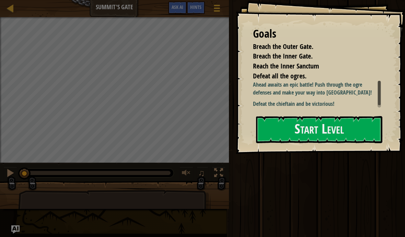
click at [306, 131] on button "Start Level" at bounding box center [319, 129] width 126 height 27
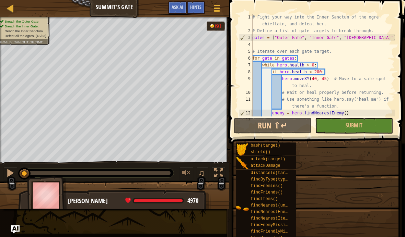
click at [177, 2] on button "Ask AI" at bounding box center [177, 7] width 19 height 13
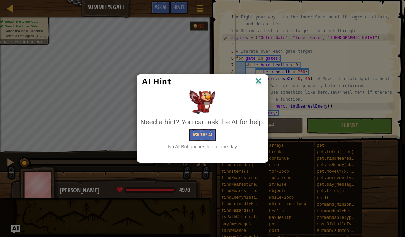
click at [259, 77] on img at bounding box center [258, 81] width 9 height 10
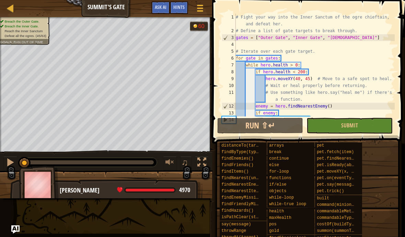
click at [273, 125] on button "Run ⇧↵" at bounding box center [260, 126] width 86 height 16
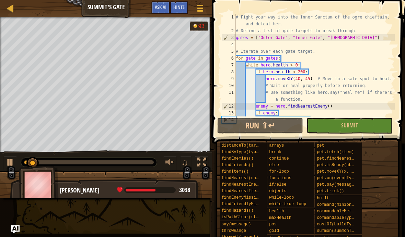
click at [274, 129] on button "Run ⇧↵" at bounding box center [260, 126] width 86 height 16
click at [149, 8] on div "Game Menu Done Hints Ask AI" at bounding box center [178, 9] width 61 height 16
click at [153, 10] on button "Ask AI" at bounding box center [160, 7] width 19 height 13
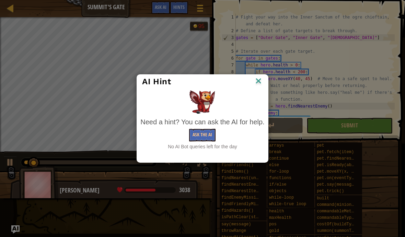
click at [261, 84] on img at bounding box center [258, 81] width 9 height 10
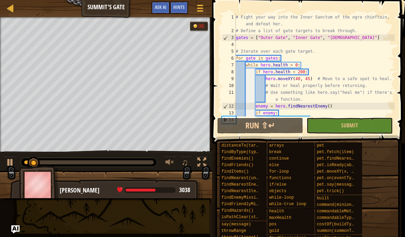
click at [175, 12] on div "Hints" at bounding box center [179, 7] width 18 height 13
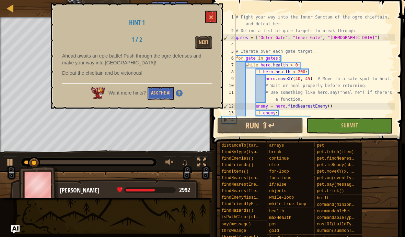
click at [200, 43] on button "Next" at bounding box center [203, 42] width 16 height 13
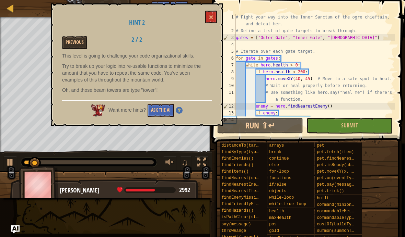
click at [211, 17] on span at bounding box center [210, 17] width 5 height 5
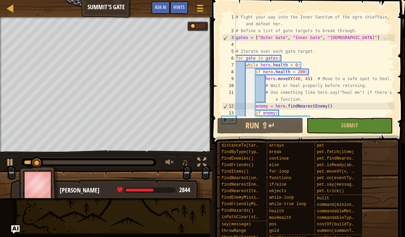
click at [269, 127] on button "Run ⇧↵" at bounding box center [260, 126] width 86 height 16
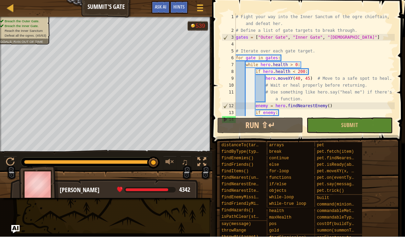
click at [293, 125] on button "Run ⇧↵" at bounding box center [260, 126] width 86 height 16
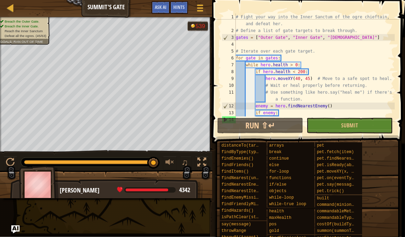
click at [253, 127] on button "Run ⇧↵" at bounding box center [260, 126] width 86 height 16
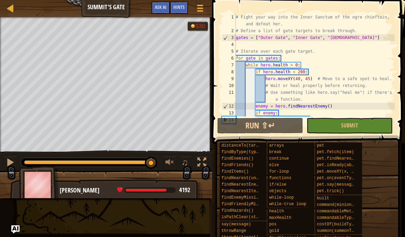
click at [278, 125] on button "Run ⇧↵" at bounding box center [260, 126] width 86 height 16
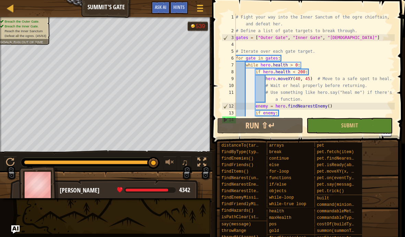
click at [280, 130] on button "Run ⇧↵" at bounding box center [260, 126] width 86 height 16
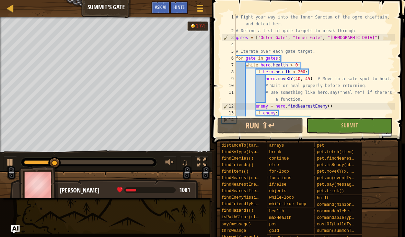
click at [280, 127] on button "Run ⇧↵" at bounding box center [260, 126] width 86 height 16
click at [160, 8] on span "Ask AI" at bounding box center [161, 7] width 12 height 7
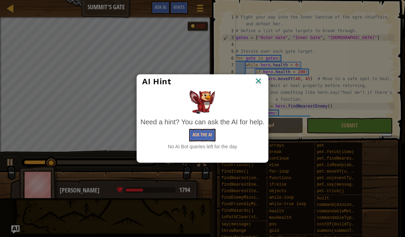
click at [257, 79] on img at bounding box center [258, 81] width 9 height 10
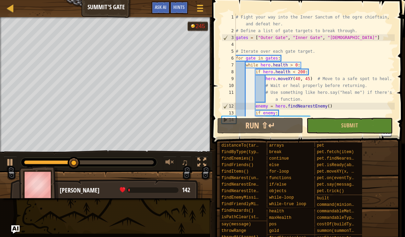
click at [276, 130] on button "Run ⇧↵" at bounding box center [260, 126] width 86 height 16
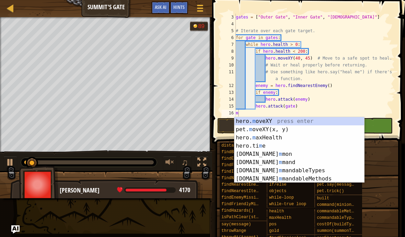
scroll to position [21, 0]
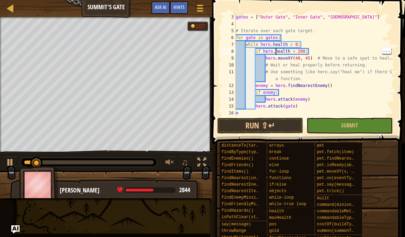
click at [275, 50] on div "gates = [ "Outer Gate" , "Inner Gate" , "Inner Sanctum" ] # Iterate over each g…" at bounding box center [314, 72] width 160 height 117
click at [317, 64] on div "gates = [ "Outer Gate" , "Inner Gate" , "Inner Sanctum" ] # Iterate over each g…" at bounding box center [314, 72] width 160 height 117
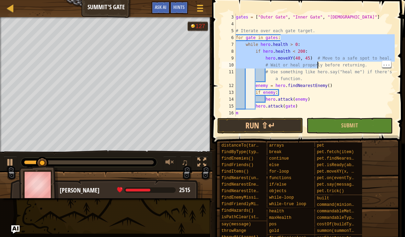
scroll to position [0, 0]
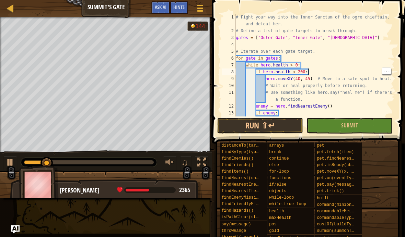
click at [313, 75] on div "# Fight your way into the Inner Sanctum of the ogre chieftain, and defeat her. …" at bounding box center [314, 75] width 160 height 123
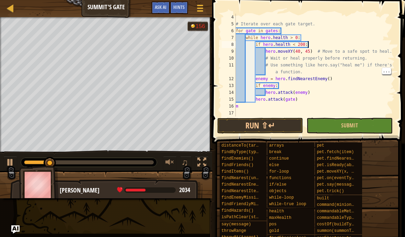
scroll to position [27, 0]
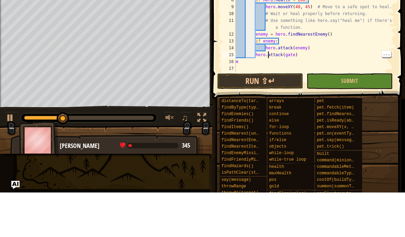
type textarea "m"
click at [289, 61] on div "# Iterate over each gate target. for gate in gates : while hero . health > 0 : …" at bounding box center [314, 72] width 160 height 117
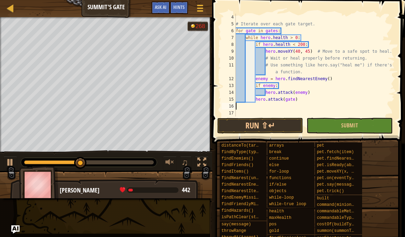
click at [268, 116] on div "# Iterate over each gate target. for gate in gates : while hero . health > 0 : …" at bounding box center [314, 72] width 160 height 117
